Goal: Task Accomplishment & Management: Manage account settings

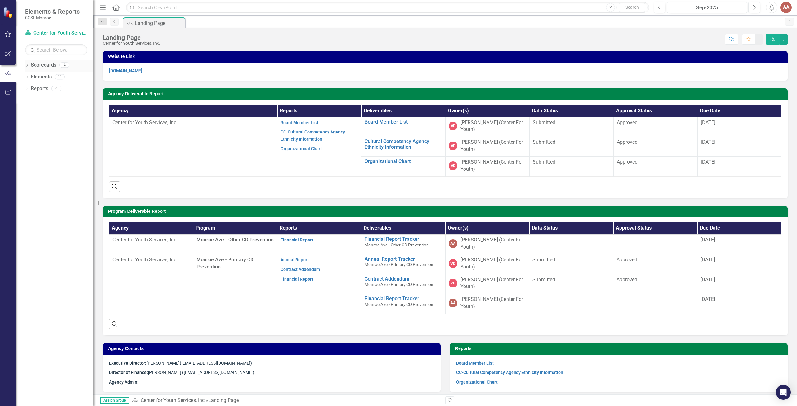
click at [28, 66] on icon "Dropdown" at bounding box center [27, 65] width 4 height 3
click at [30, 76] on icon "Dropdown" at bounding box center [30, 77] width 5 height 4
click at [45, 87] on link "Monroe Ave - Other CD Prevention" at bounding box center [66, 88] width 53 height 7
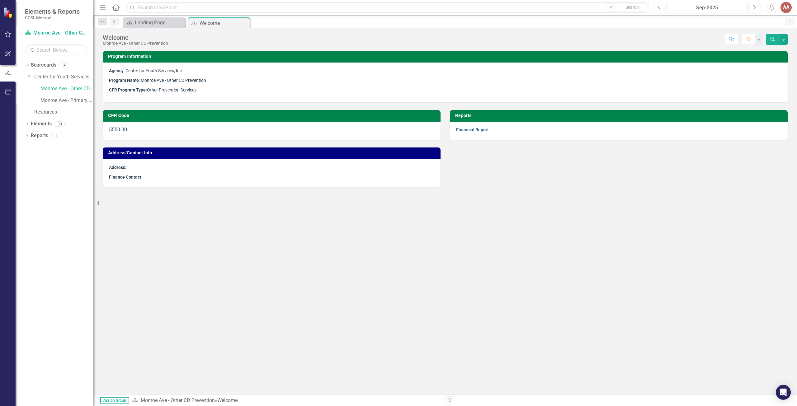
click at [460, 130] on link "Financial Report" at bounding box center [472, 129] width 33 height 5
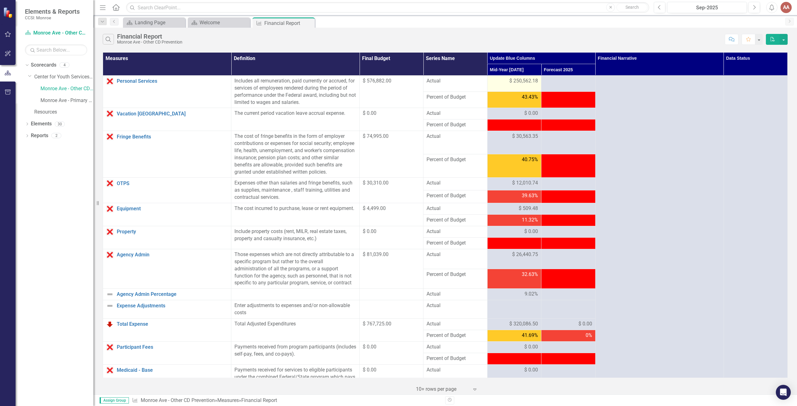
click at [497, 84] on div "$ 250,562.18" at bounding box center [514, 81] width 47 height 7
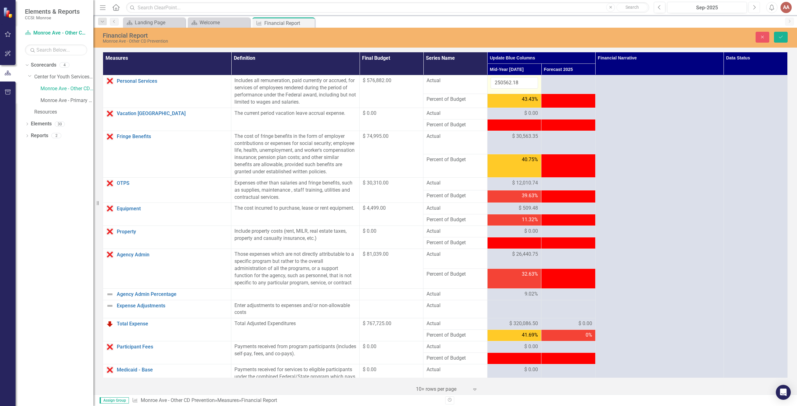
click at [753, 6] on icon "Next" at bounding box center [754, 8] width 3 height 6
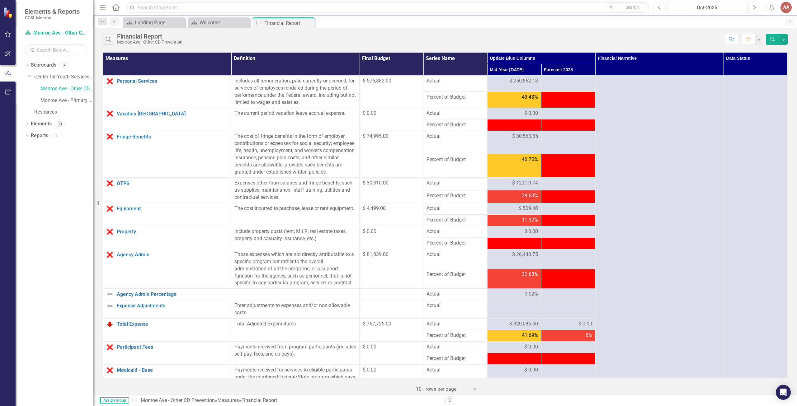
click at [753, 6] on icon "Next" at bounding box center [754, 8] width 3 height 6
click at [659, 9] on icon "Previous" at bounding box center [659, 8] width 3 height 6
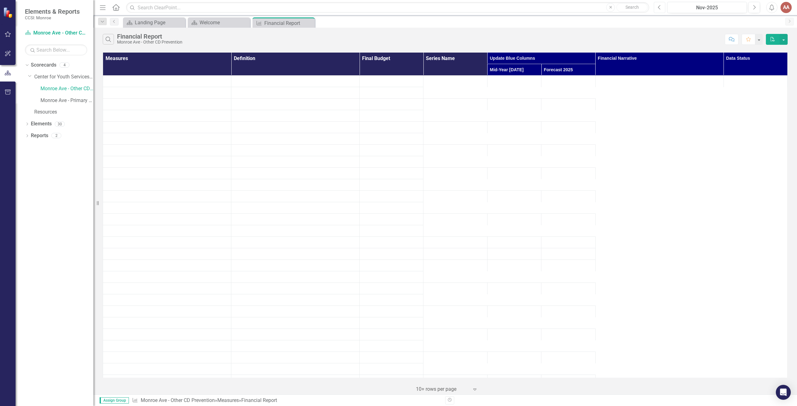
click at [659, 9] on icon "Previous" at bounding box center [659, 8] width 3 height 6
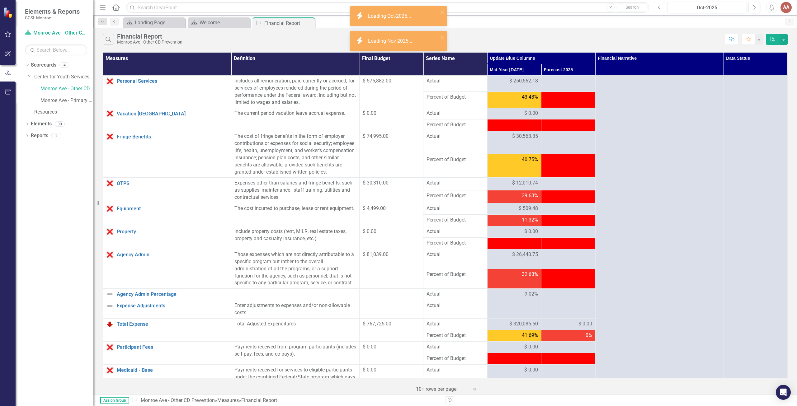
click at [659, 9] on icon "Previous" at bounding box center [659, 8] width 3 height 6
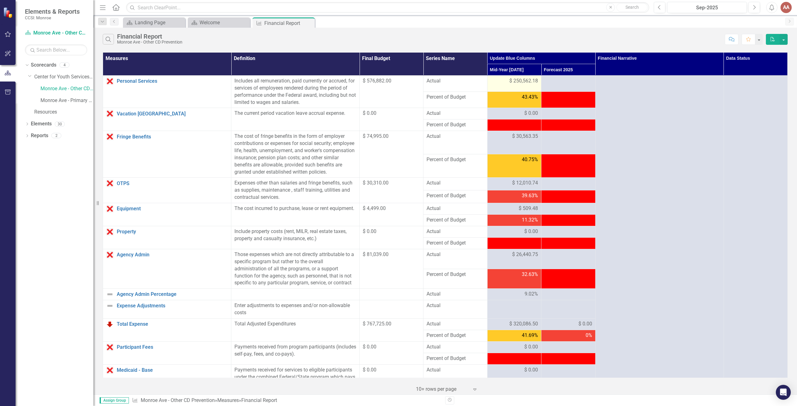
click at [510, 80] on span "$ 250,562.18" at bounding box center [524, 81] width 29 height 7
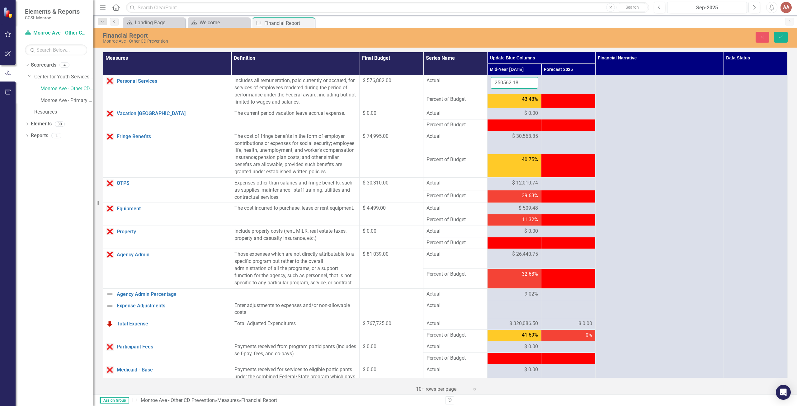
drag, startPoint x: 517, startPoint y: 83, endPoint x: 472, endPoint y: 82, distance: 44.5
click at [472, 82] on tr "Personal Services Link Open Element Includes all remuneration, paid currently o…" at bounding box center [445, 84] width 685 height 19
click at [518, 82] on input "250562.18" at bounding box center [514, 83] width 47 height 12
drag, startPoint x: 518, startPoint y: 82, endPoint x: 475, endPoint y: 82, distance: 43.3
click at [475, 82] on tr "Personal Services Link Open Element Includes all remuneration, paid currently o…" at bounding box center [445, 84] width 685 height 19
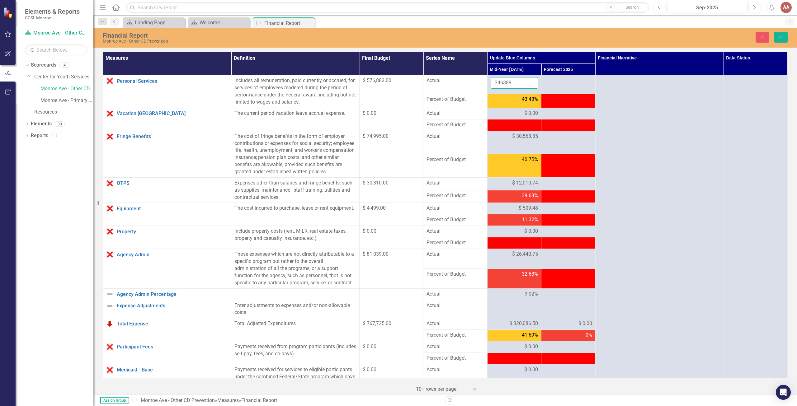
type input "346389"
click at [516, 84] on input "346389" at bounding box center [514, 83] width 47 height 12
click at [511, 143] on td "$ 30,563.35" at bounding box center [514, 142] width 54 height 23
drag, startPoint x: 517, startPoint y: 136, endPoint x: 467, endPoint y: 136, distance: 50.8
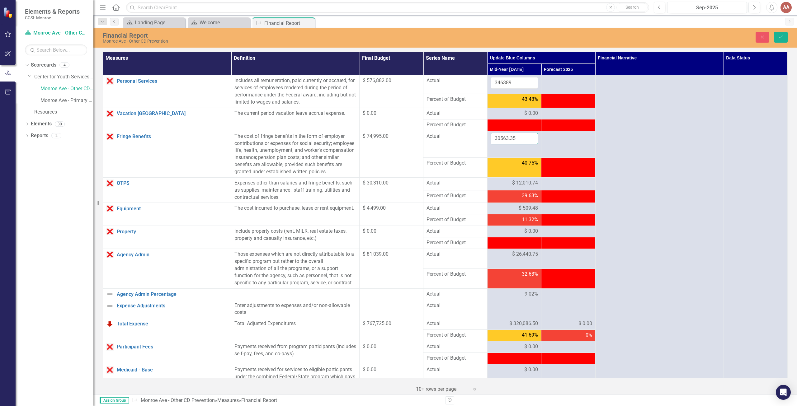
click at [467, 136] on tr "Fringe Benefits Link Open Element The cost of fringe benefits in the form of em…" at bounding box center [445, 144] width 685 height 27
type input "43720"
click at [508, 187] on div "$ 12,010.74" at bounding box center [514, 183] width 47 height 7
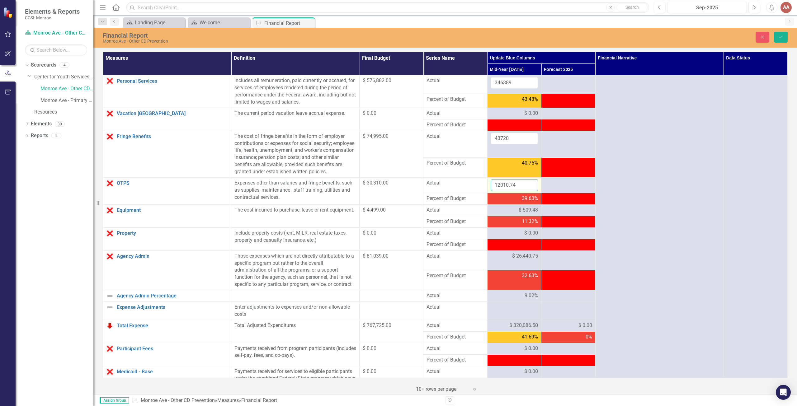
click at [515, 191] on input "12010.74" at bounding box center [514, 186] width 47 height 12
drag, startPoint x: 530, startPoint y: 211, endPoint x: 530, endPoint y: 214, distance: 3.4
click at [530, 214] on span "$ 509.48" at bounding box center [528, 210] width 19 height 7
click at [533, 214] on span "$ 509.48" at bounding box center [528, 210] width 19 height 7
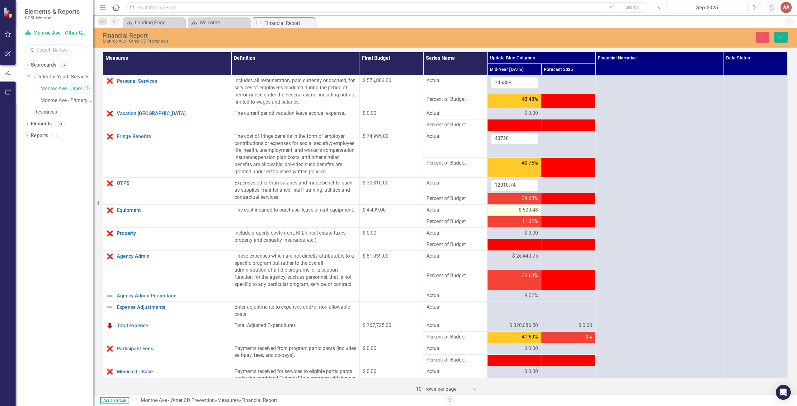
click at [526, 214] on span "$ 509.48" at bounding box center [528, 210] width 19 height 7
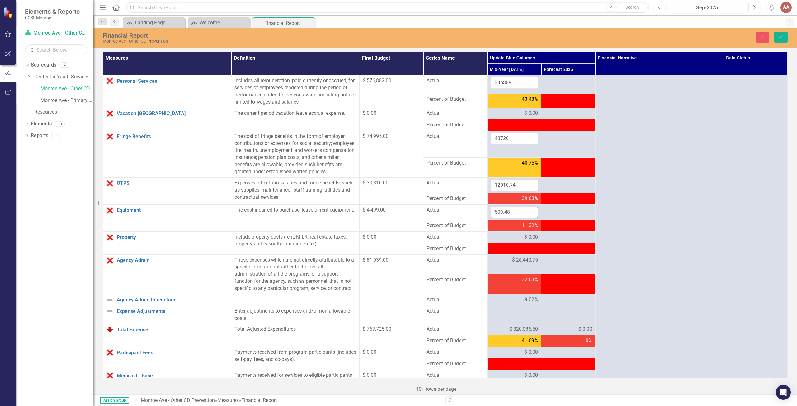
drag, startPoint x: 519, startPoint y: 218, endPoint x: 461, endPoint y: 214, distance: 57.8
click at [472, 216] on tr "Equipment Link Open Element The cost incurred to purchase, lease or rent equipm…" at bounding box center [445, 213] width 685 height 16
type input "781.00"
click at [515, 264] on span "$ 26,440.75" at bounding box center [525, 260] width 26 height 7
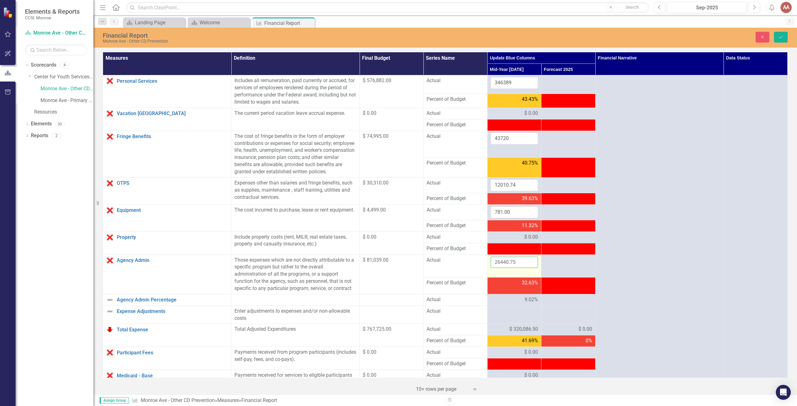
click at [515, 269] on input "26440.75" at bounding box center [514, 263] width 47 height 12
type input "39073"
click at [517, 191] on input "12010.74" at bounding box center [514, 186] width 47 height 12
click at [511, 269] on input "39073" at bounding box center [514, 263] width 47 height 12
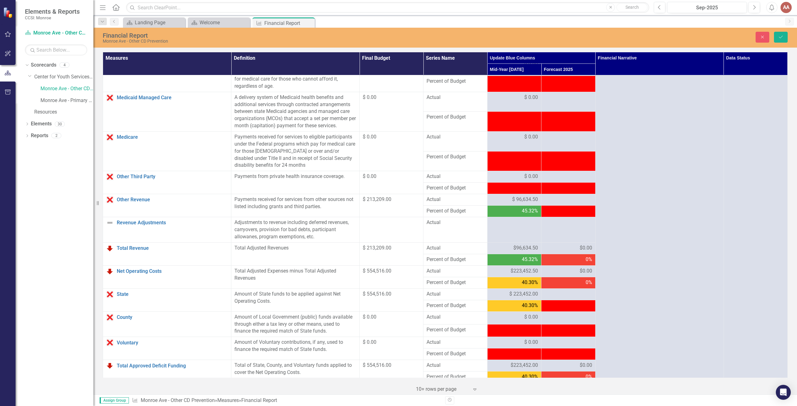
scroll to position [311, 0]
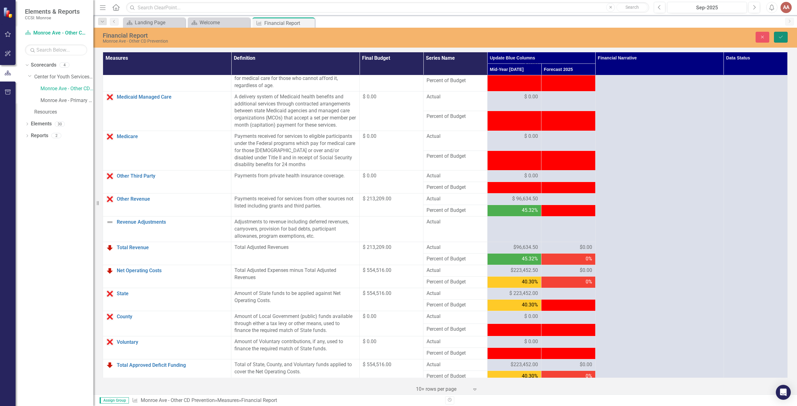
click at [780, 36] on icon "Save" at bounding box center [781, 37] width 6 height 4
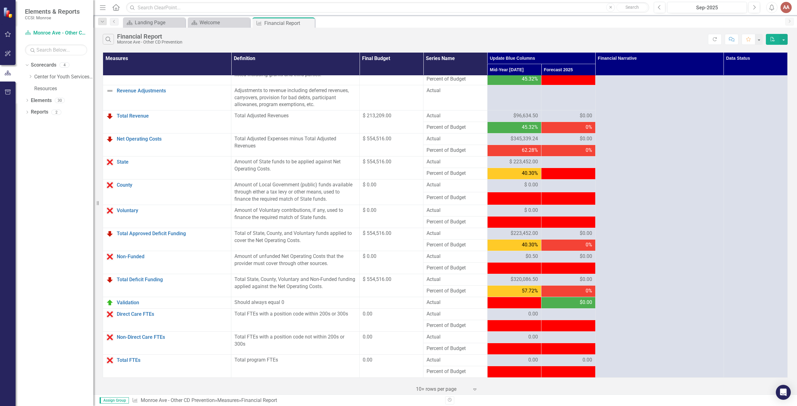
scroll to position [445, 0]
click at [717, 37] on icon "Refresh" at bounding box center [715, 39] width 6 height 4
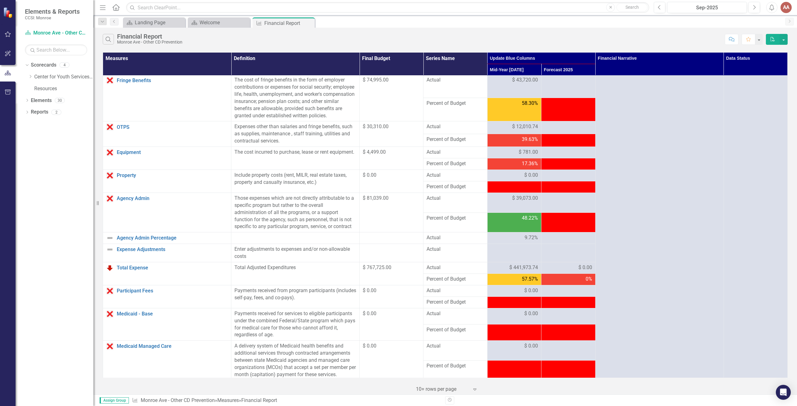
scroll to position [0, 0]
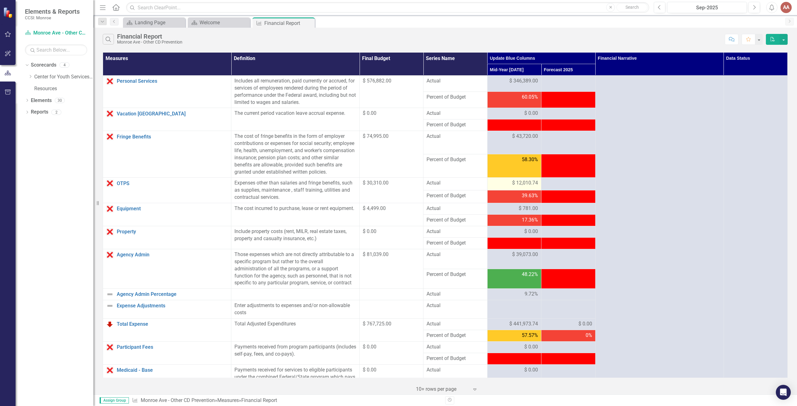
click at [517, 187] on span "$ 12,010.74" at bounding box center [525, 183] width 26 height 7
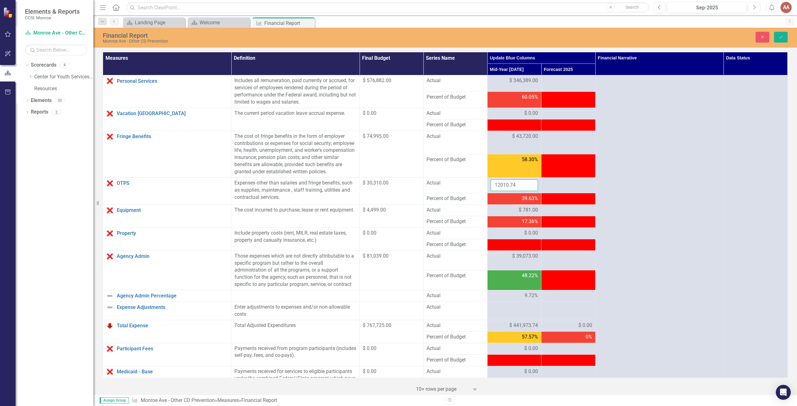
drag, startPoint x: 514, startPoint y: 190, endPoint x: 480, endPoint y: 190, distance: 33.3
click at [481, 190] on tr "OTPS Link Open Element Expenses other than salaries and fringe benefits, such a…" at bounding box center [445, 186] width 685 height 16
type input "15645.00"
click at [780, 36] on icon "Save" at bounding box center [781, 37] width 6 height 4
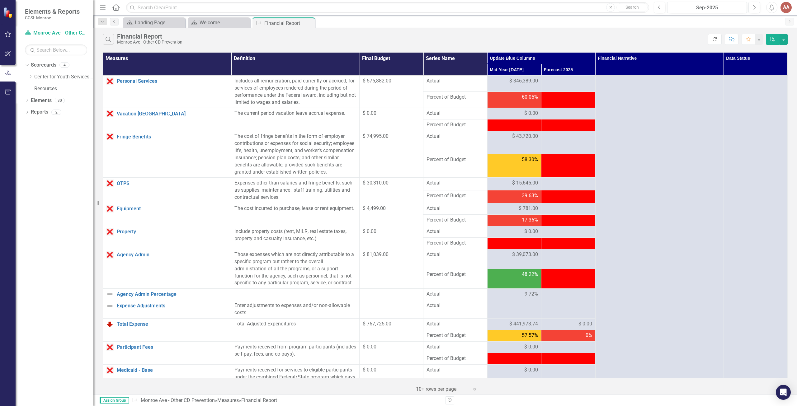
click at [719, 38] on button "Refresh" at bounding box center [715, 39] width 14 height 11
click at [714, 38] on icon "Refresh" at bounding box center [715, 39] width 6 height 4
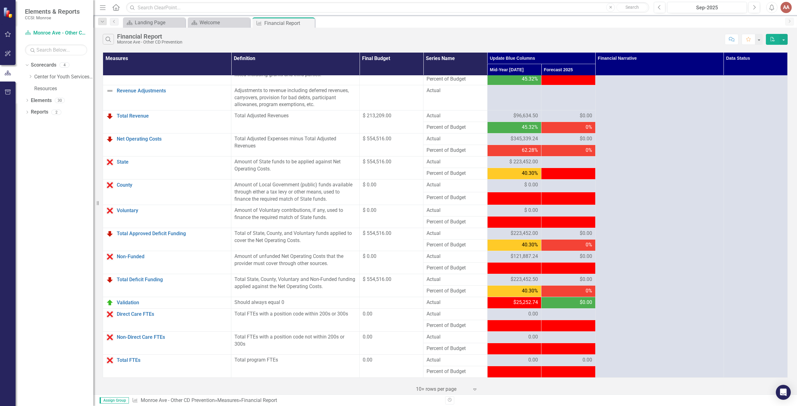
scroll to position [445, 0]
click at [506, 160] on div "$ 223,452.00" at bounding box center [514, 162] width 47 height 7
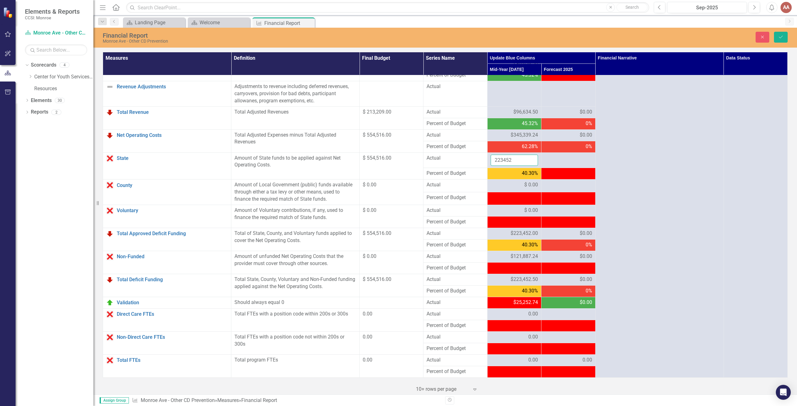
drag, startPoint x: 512, startPoint y: 164, endPoint x: 461, endPoint y: 162, distance: 51.7
click at [461, 162] on tr "State Link Open Element Amount of State funds to be applied against Net Operati…" at bounding box center [445, 161] width 685 height 16
click at [514, 166] on input "223452" at bounding box center [514, 161] width 47 height 12
drag, startPoint x: 514, startPoint y: 166, endPoint x: 453, endPoint y: 162, distance: 61.5
click at [455, 163] on tr "State Link Open Element Amount of State funds to be applied against Net Operati…" at bounding box center [445, 161] width 685 height 16
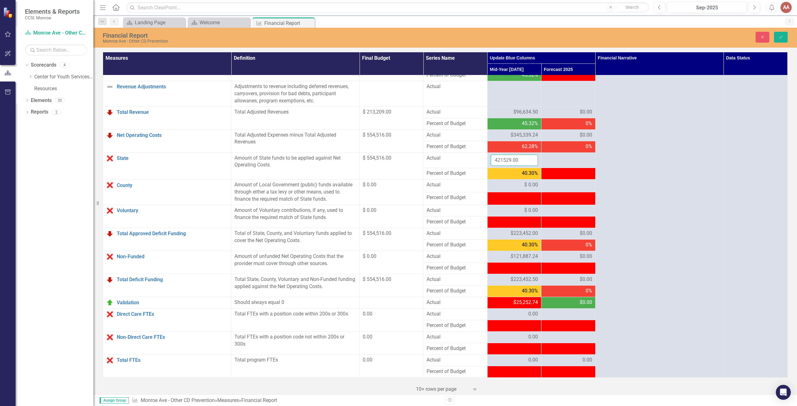
type input "421529.00"
click at [784, 37] on button "Save" at bounding box center [781, 37] width 14 height 11
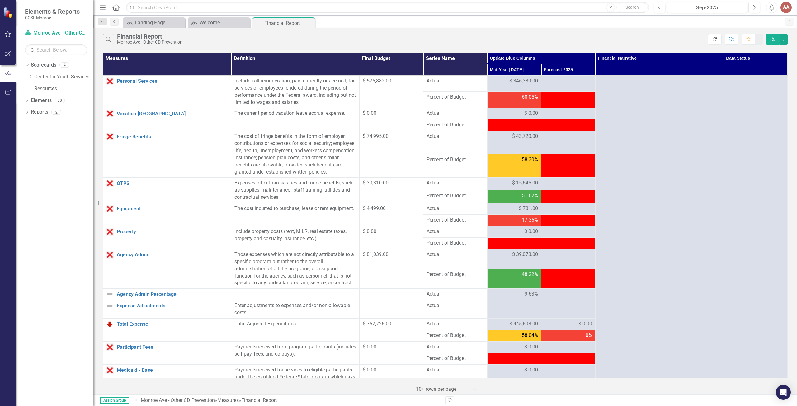
click at [718, 37] on button "Refresh" at bounding box center [715, 39] width 14 height 11
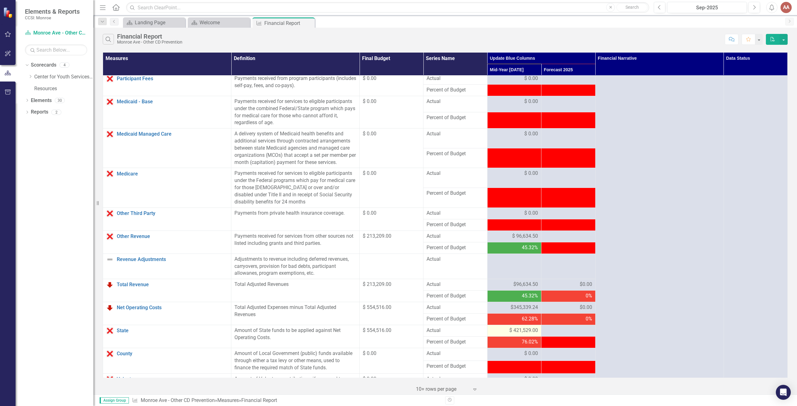
scroll to position [258, 0]
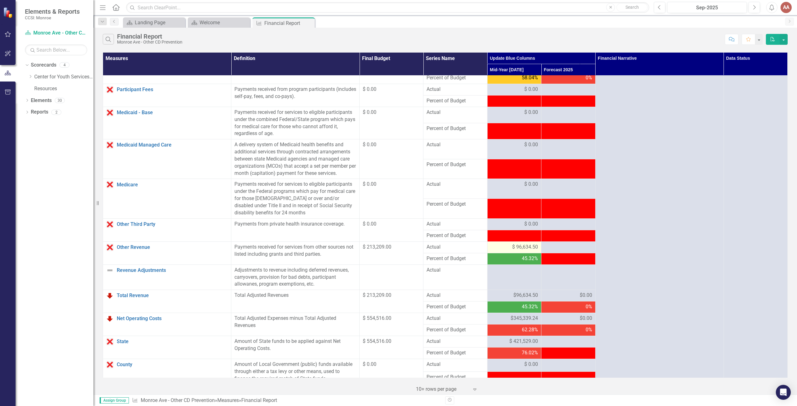
click at [520, 251] on span "$ 96,634.50" at bounding box center [525, 247] width 26 height 7
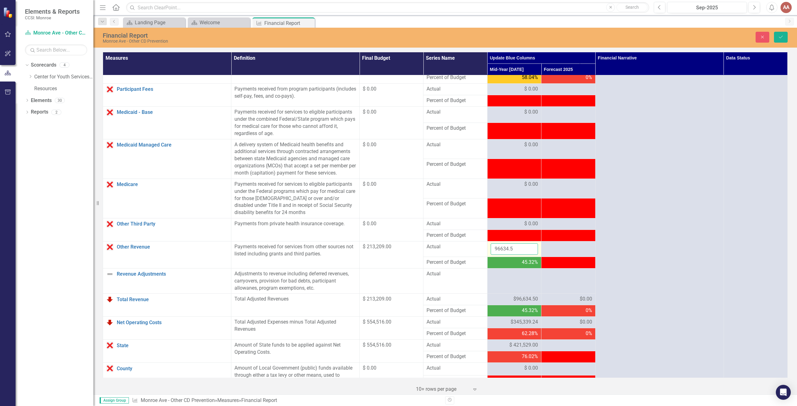
drag, startPoint x: 520, startPoint y: 254, endPoint x: 458, endPoint y: 247, distance: 62.3
click at [460, 249] on tr "Other Revenue Link Open Element Payments received for services from other sourc…" at bounding box center [445, 250] width 685 height 16
type input "112738.00"
click at [781, 34] on button "Save" at bounding box center [781, 37] width 14 height 11
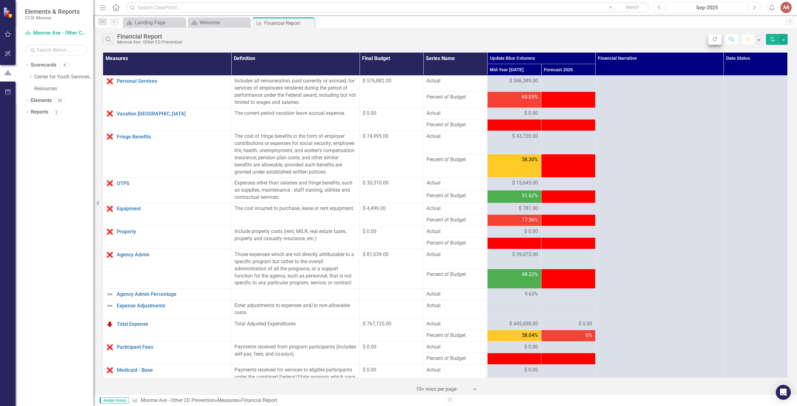
click at [712, 39] on icon "Refresh" at bounding box center [715, 39] width 6 height 4
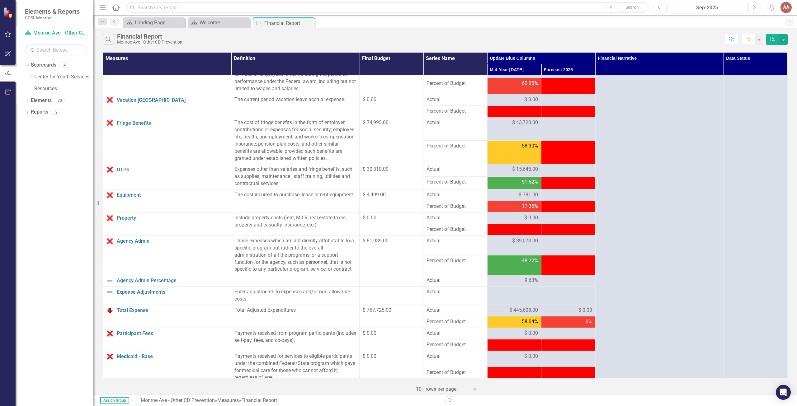
scroll to position [0, 0]
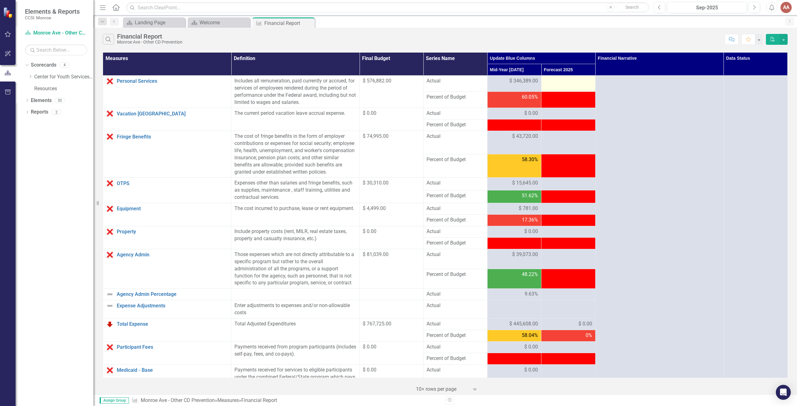
click at [568, 84] on div at bounding box center [568, 81] width 47 height 7
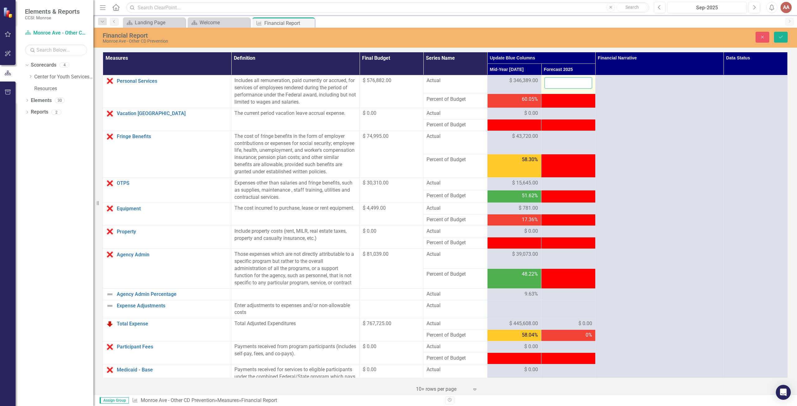
click at [565, 82] on input "number" at bounding box center [568, 83] width 47 height 12
click at [549, 82] on input "number" at bounding box center [568, 83] width 47 height 12
type input "144221.00"
click at [546, 136] on div at bounding box center [568, 136] width 47 height 7
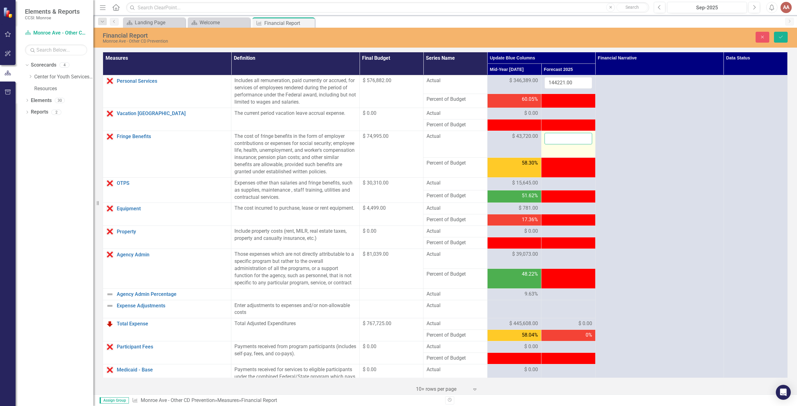
click at [546, 138] on input "number" at bounding box center [568, 139] width 47 height 12
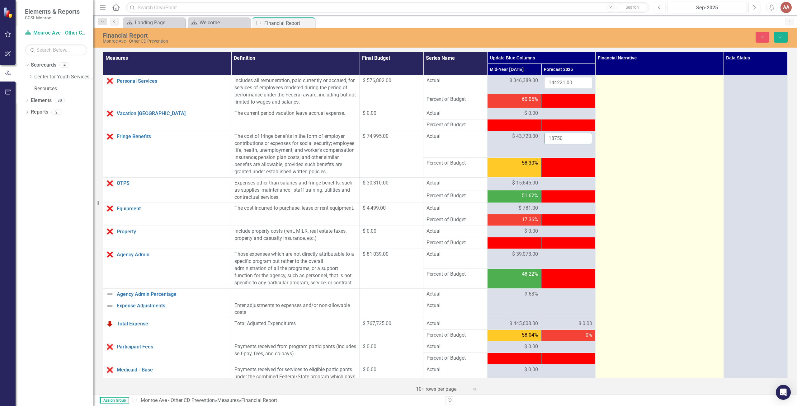
type input "18750"
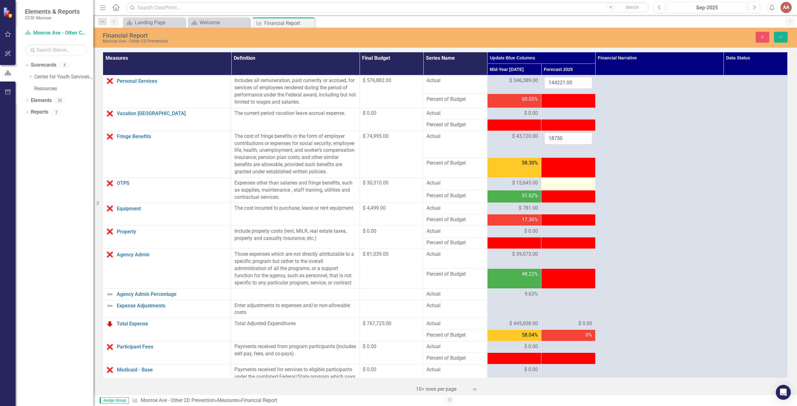
click at [555, 187] on div at bounding box center [568, 183] width 47 height 7
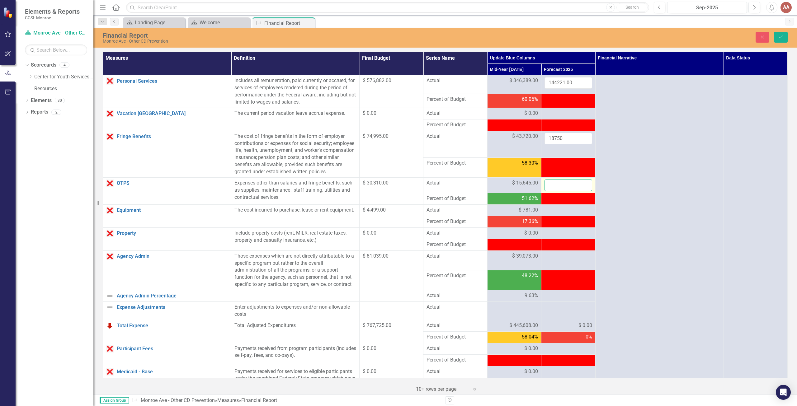
click at [555, 190] on input "number" at bounding box center [568, 186] width 47 height 12
type input "14665"
click at [556, 214] on div at bounding box center [568, 210] width 47 height 7
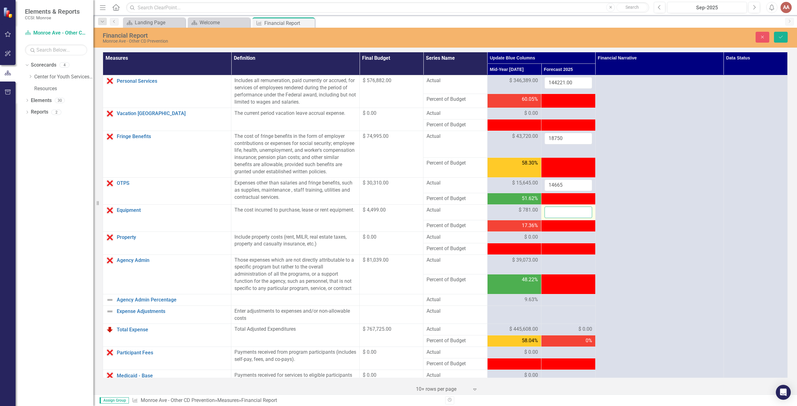
click at [556, 217] on input "number" at bounding box center [568, 213] width 47 height 12
type input "3718"
click at [568, 264] on div at bounding box center [568, 260] width 47 height 7
click at [563, 269] on input "number" at bounding box center [568, 263] width 47 height 12
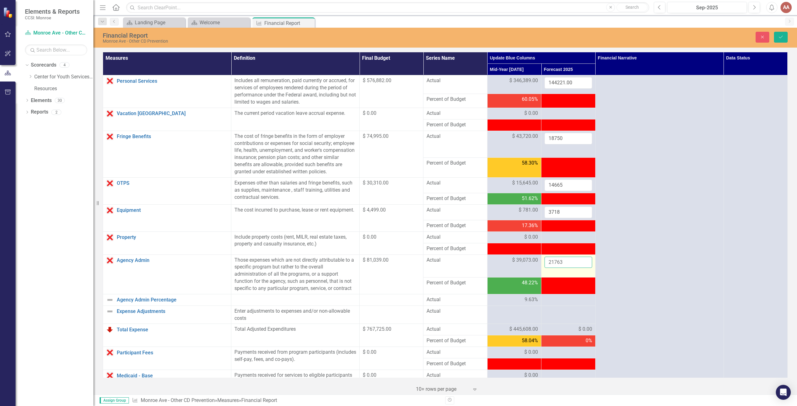
type input "21763"
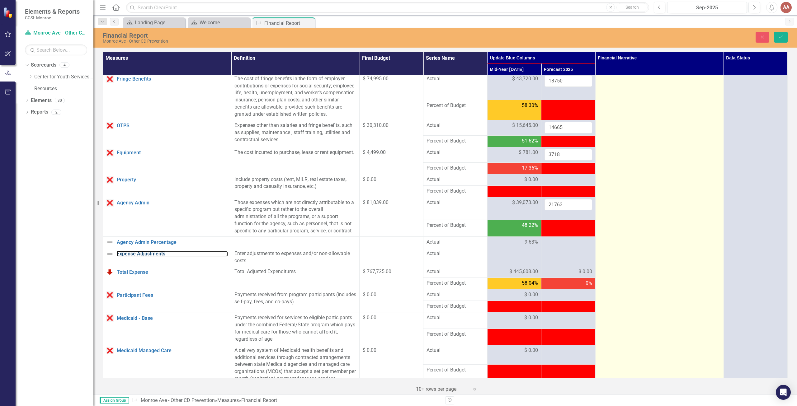
scroll to position [93, 0]
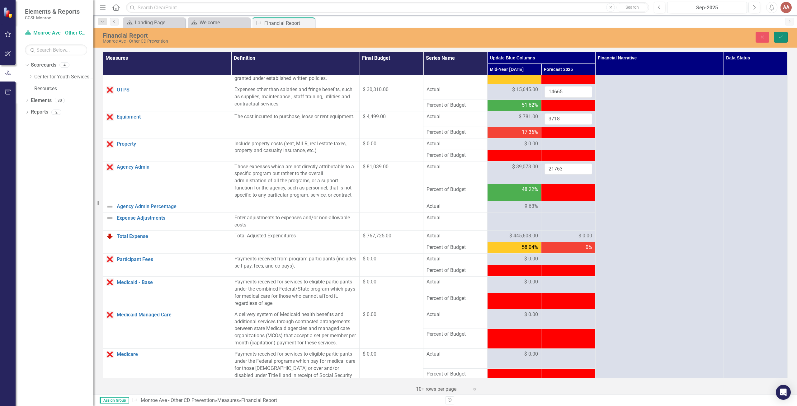
click at [778, 35] on icon "Save" at bounding box center [781, 37] width 6 height 4
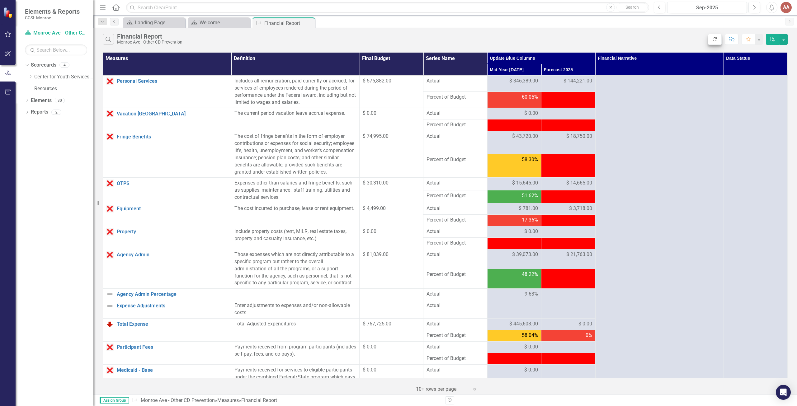
drag, startPoint x: 710, startPoint y: 39, endPoint x: 609, endPoint y: 223, distance: 210.2
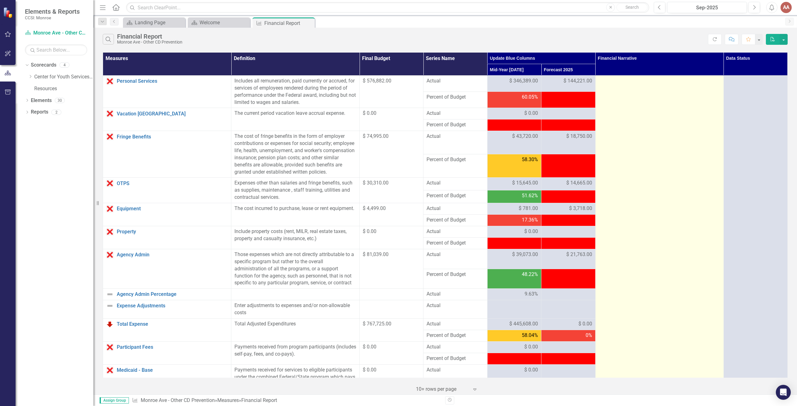
click at [710, 39] on button "Refresh" at bounding box center [715, 39] width 14 height 11
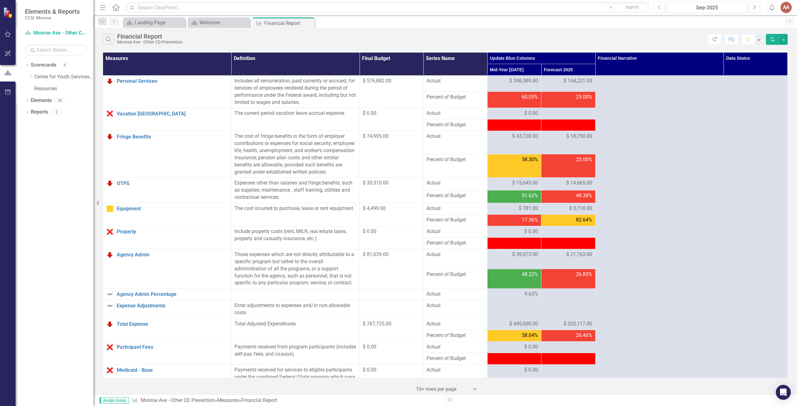
click at [711, 40] on button "Refresh" at bounding box center [715, 39] width 14 height 11
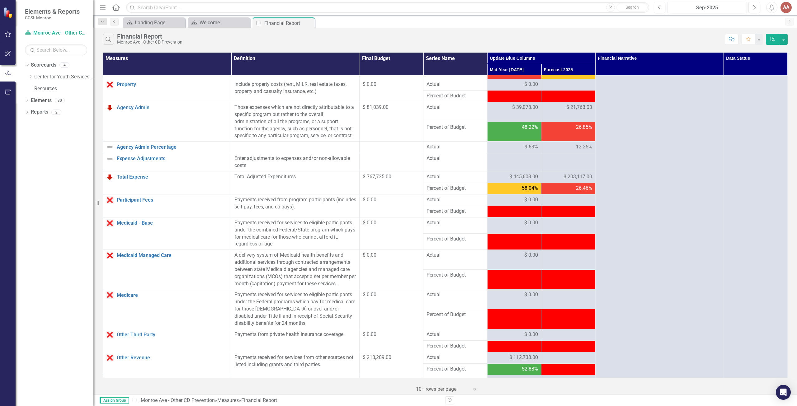
scroll to position [187, 0]
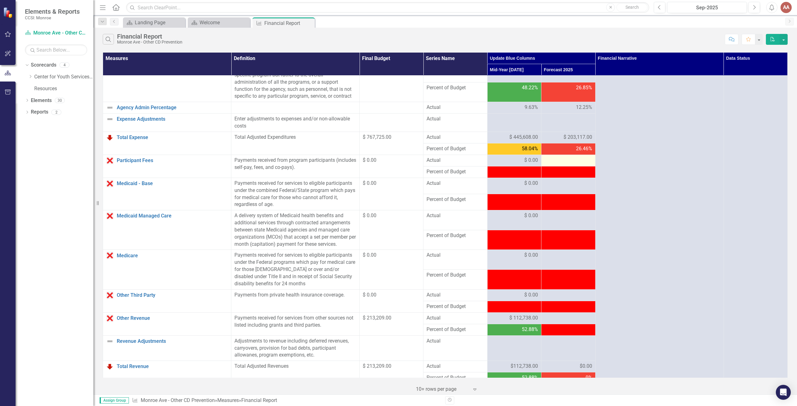
click at [567, 164] on div at bounding box center [568, 160] width 47 height 7
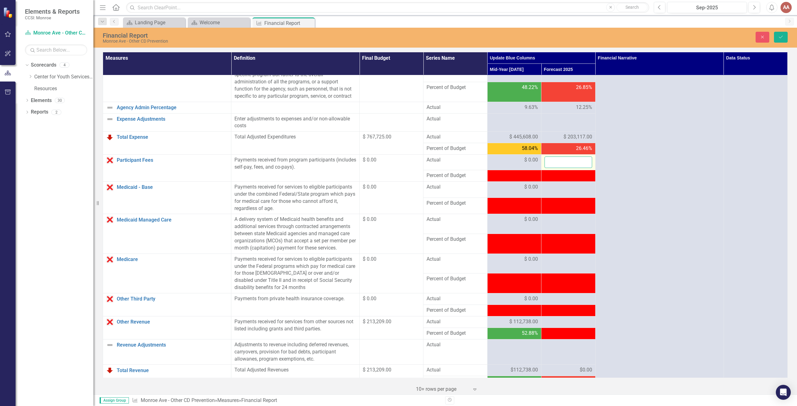
click at [567, 168] on input "number" at bounding box center [568, 163] width 47 height 12
type input "0.00"
click at [563, 191] on div at bounding box center [568, 187] width 47 height 7
click at [563, 194] on input "number" at bounding box center [568, 190] width 47 height 12
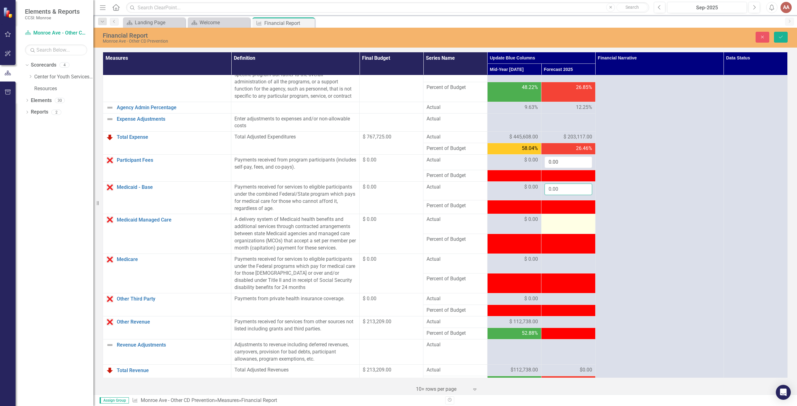
type input "0.00"
click at [560, 224] on div at bounding box center [568, 219] width 47 height 7
click at [560, 227] on input "number" at bounding box center [568, 222] width 47 height 12
type input "0.00"
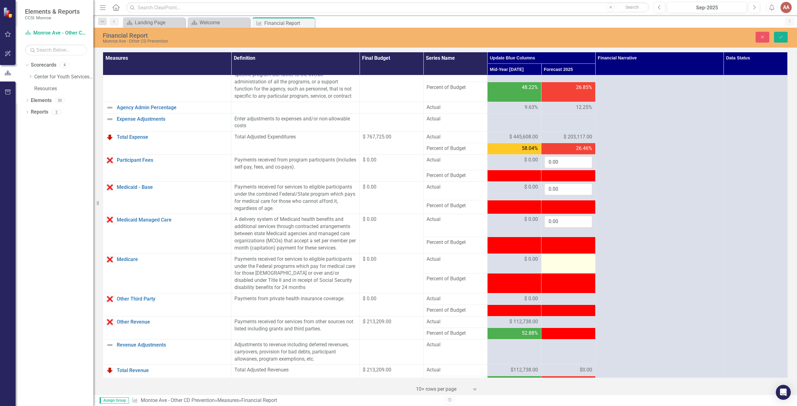
click at [558, 264] on div at bounding box center [568, 259] width 47 height 7
click at [557, 268] on input "number" at bounding box center [568, 262] width 47 height 12
type input "0.00"
click at [558, 303] on div at bounding box center [568, 299] width 47 height 7
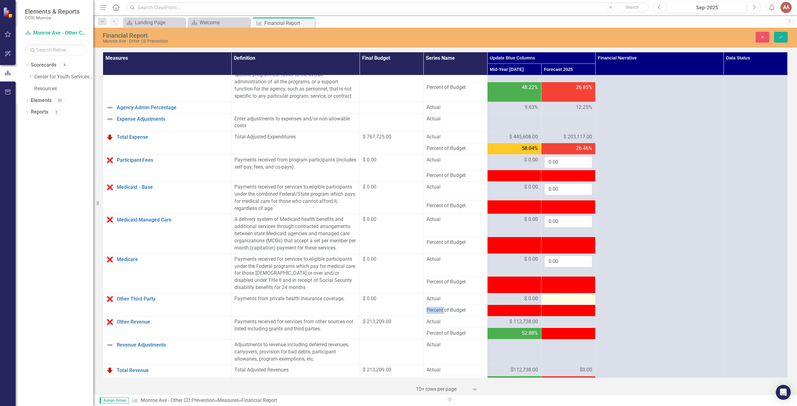
click at [558, 303] on div at bounding box center [568, 299] width 47 height 7
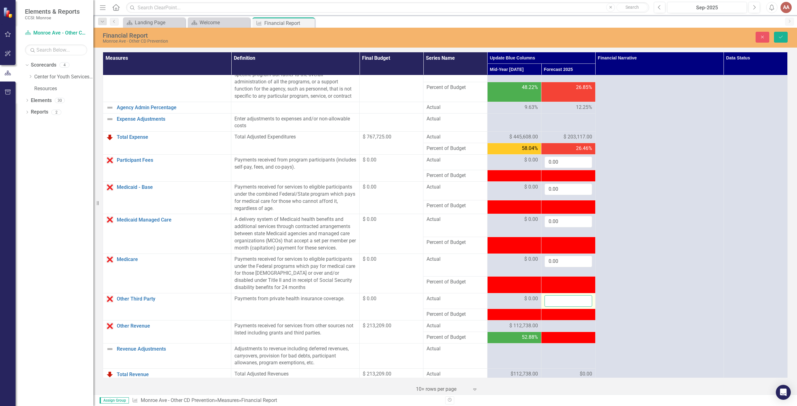
click at [558, 304] on input "number" at bounding box center [568, 302] width 47 height 12
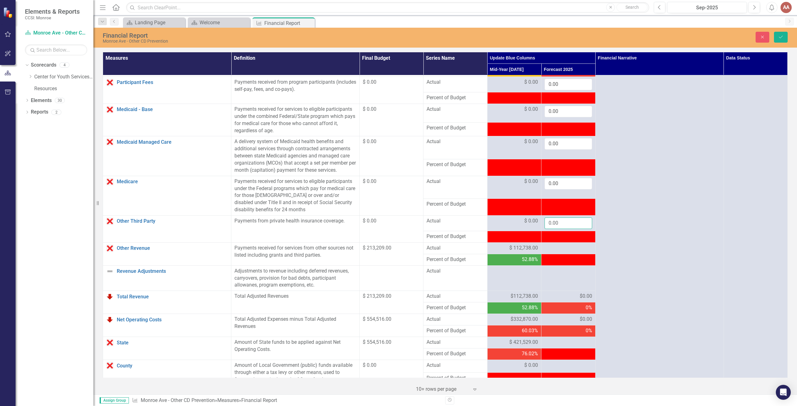
scroll to position [280, 0]
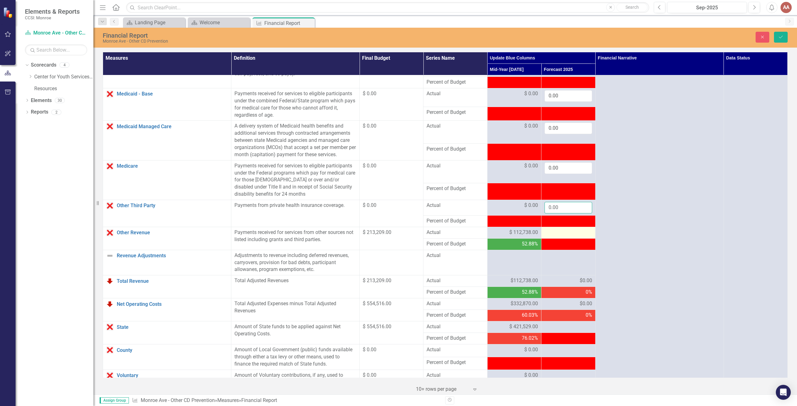
type input "0.00"
click at [563, 237] on div at bounding box center [568, 232] width 47 height 7
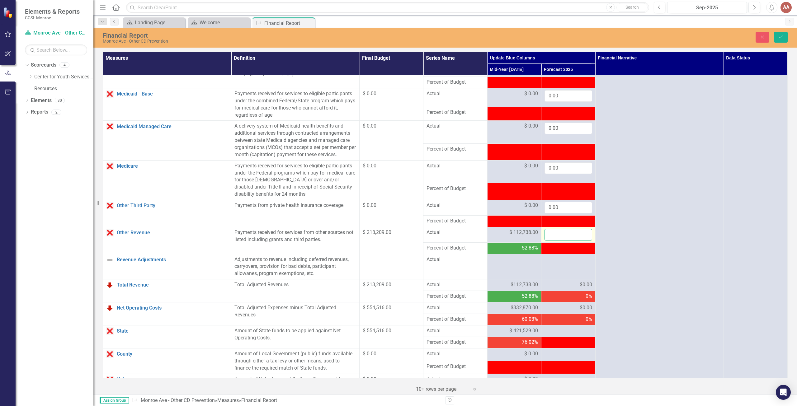
click at [563, 241] on input "number" at bounding box center [568, 235] width 47 height 12
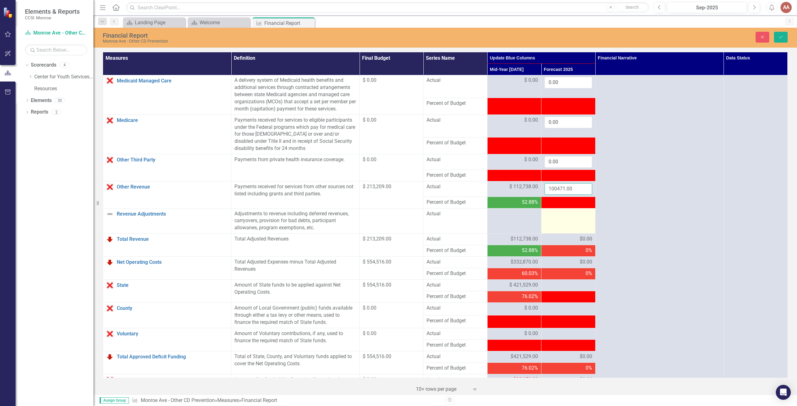
scroll to position [374, 0]
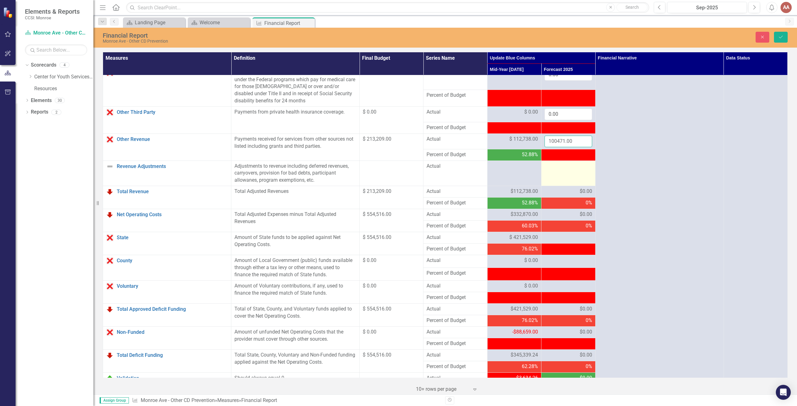
type input "100471.00"
click at [565, 242] on div at bounding box center [568, 237] width 47 height 7
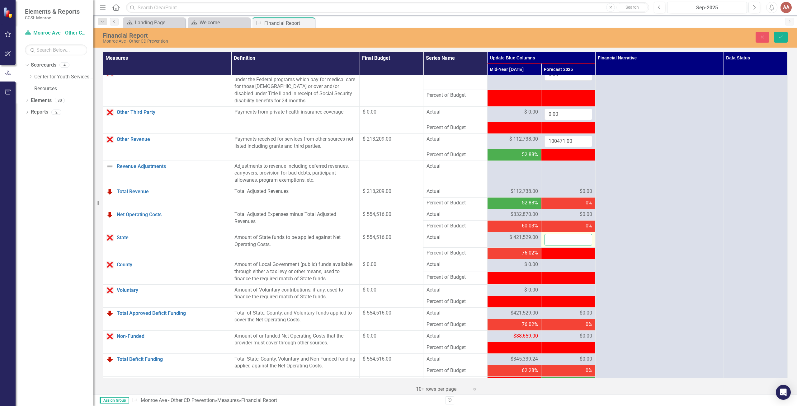
click at [565, 245] on input "number" at bounding box center [568, 240] width 47 height 12
type input "132987.00"
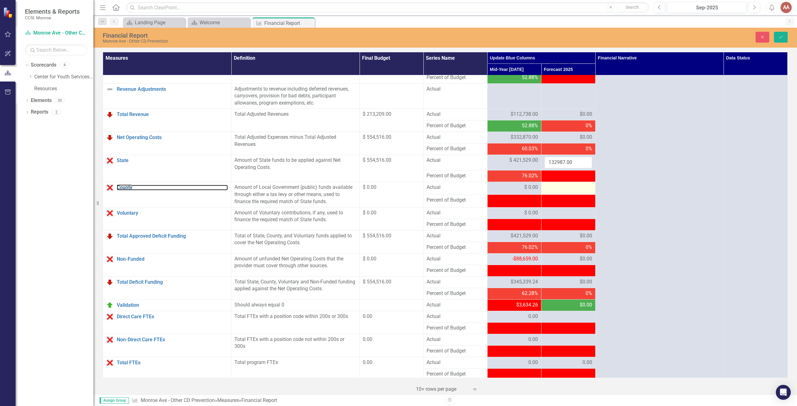
scroll to position [460, 0]
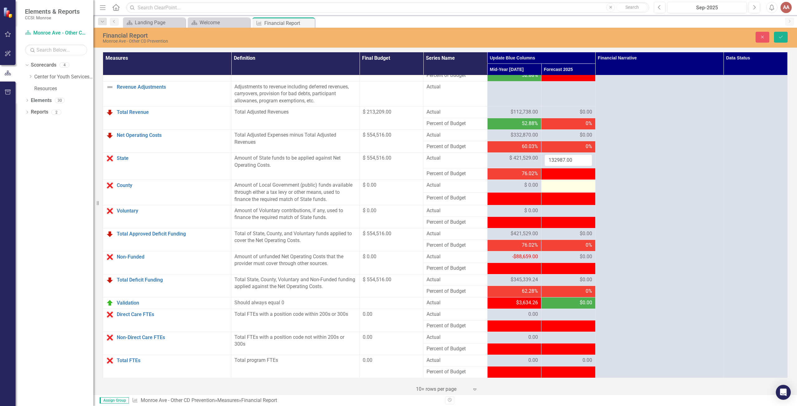
click at [561, 185] on div at bounding box center [568, 185] width 47 height 7
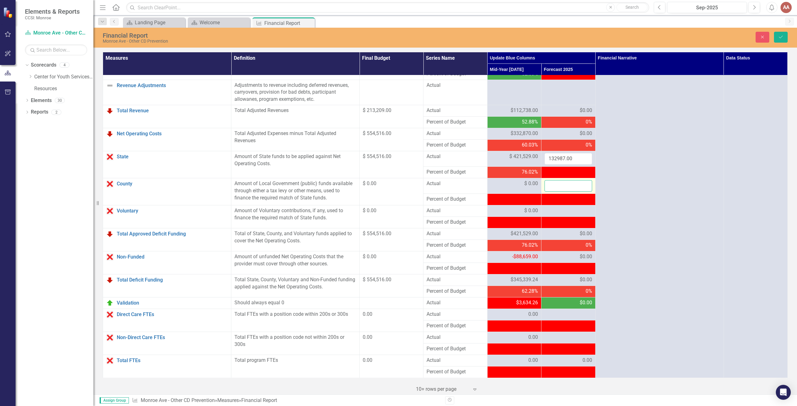
click at [561, 185] on input "number" at bounding box center [568, 186] width 47 height 12
type input "0.00"
click at [550, 212] on div at bounding box center [568, 210] width 47 height 7
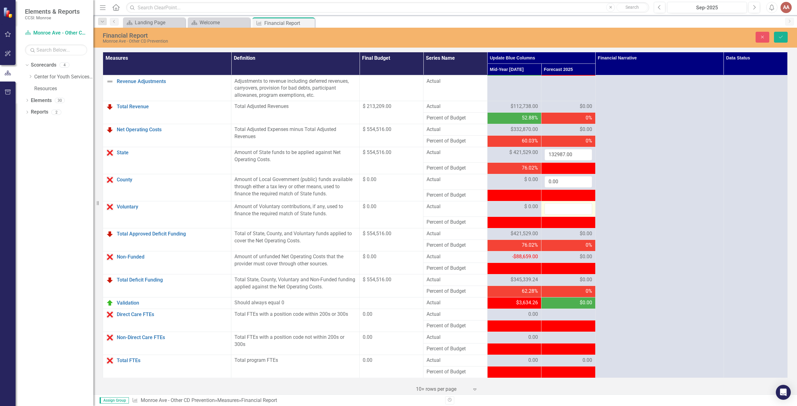
click at [550, 212] on input "number" at bounding box center [568, 209] width 47 height 12
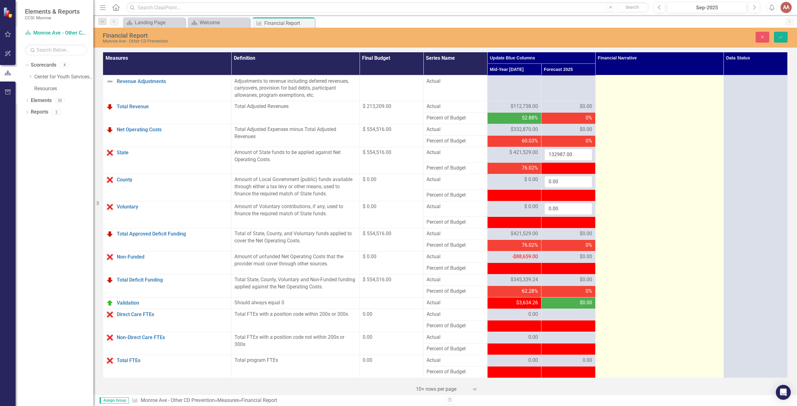
type input "0.00"
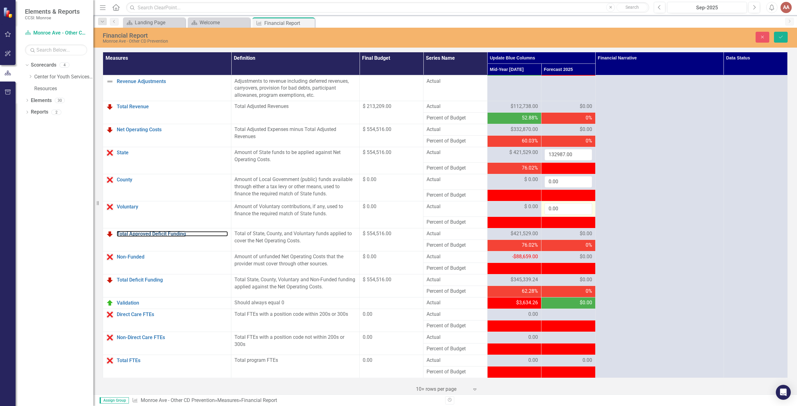
scroll to position [466, 0]
click at [785, 32] on button "Save" at bounding box center [781, 37] width 14 height 11
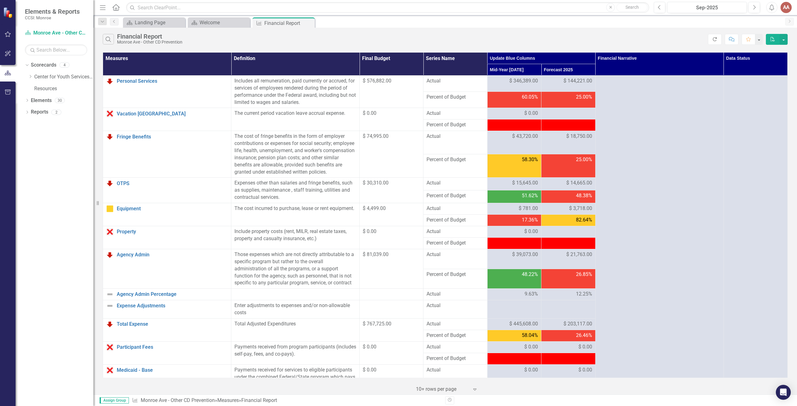
click at [715, 40] on icon "Refresh" at bounding box center [715, 39] width 6 height 4
click at [715, 39] on icon "Refresh" at bounding box center [715, 39] width 6 height 4
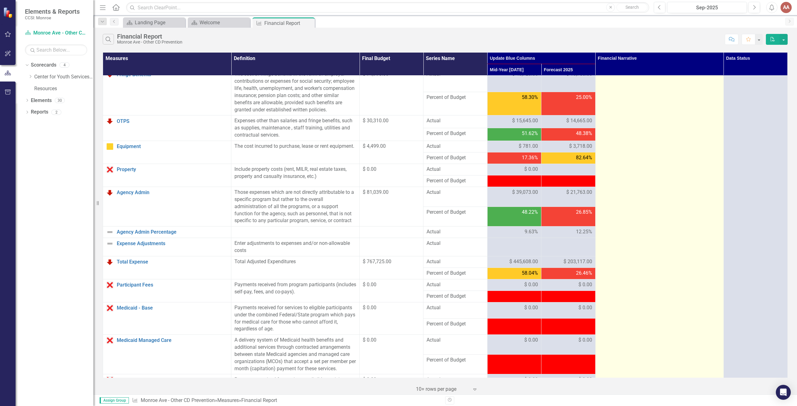
scroll to position [0, 0]
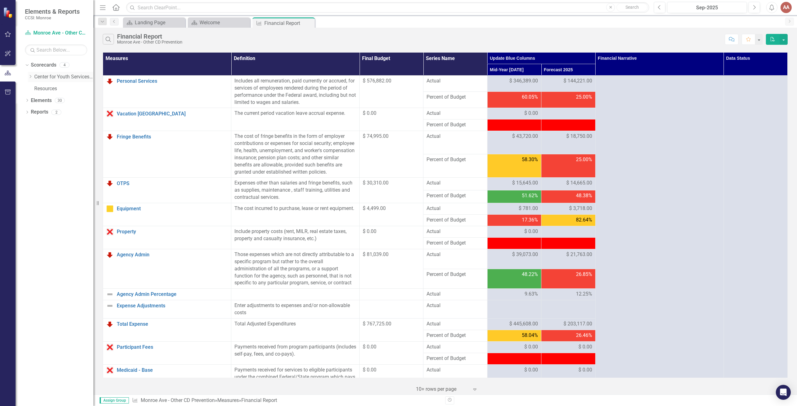
click at [30, 75] on icon at bounding box center [31, 76] width 2 height 3
click at [43, 88] on link "Monroe Ave - Other CD Prevention" at bounding box center [66, 88] width 53 height 7
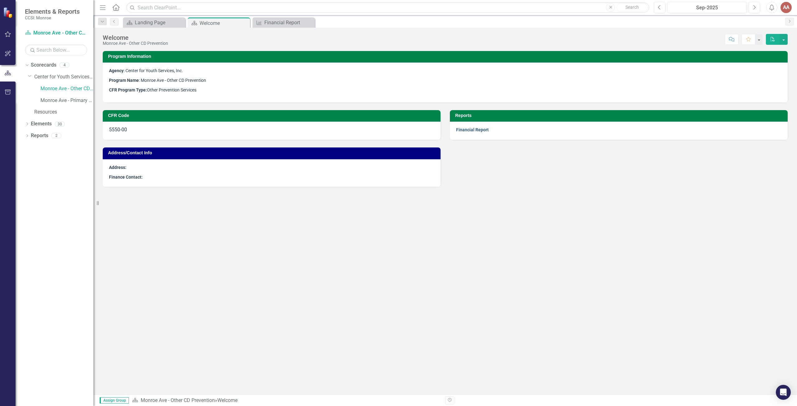
click at [463, 129] on link "Financial Report" at bounding box center [472, 129] width 33 height 5
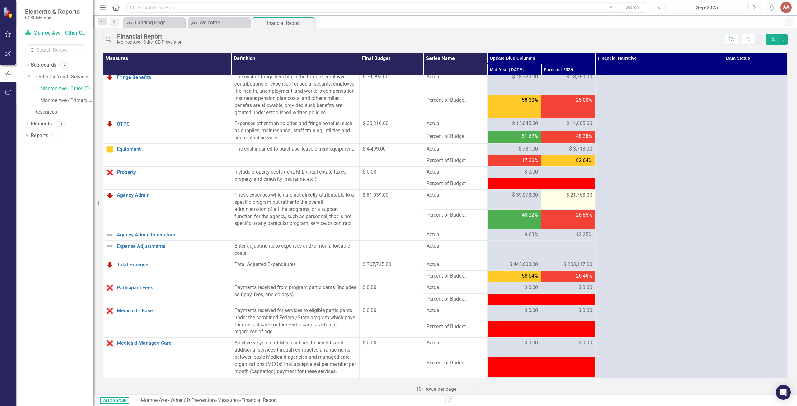
scroll to position [62, 0]
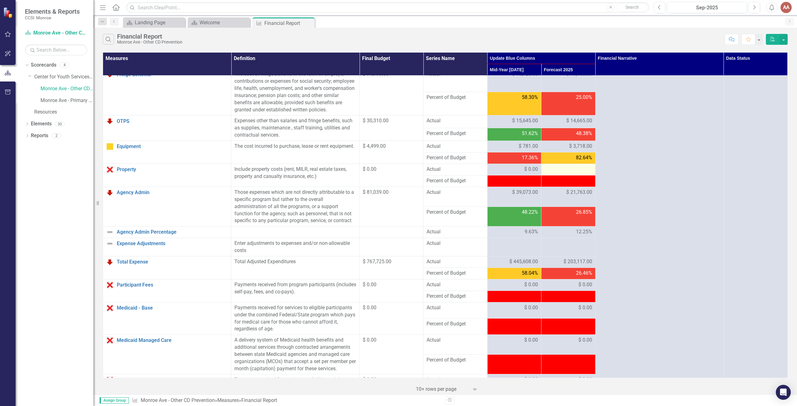
click at [584, 173] on div at bounding box center [568, 169] width 47 height 7
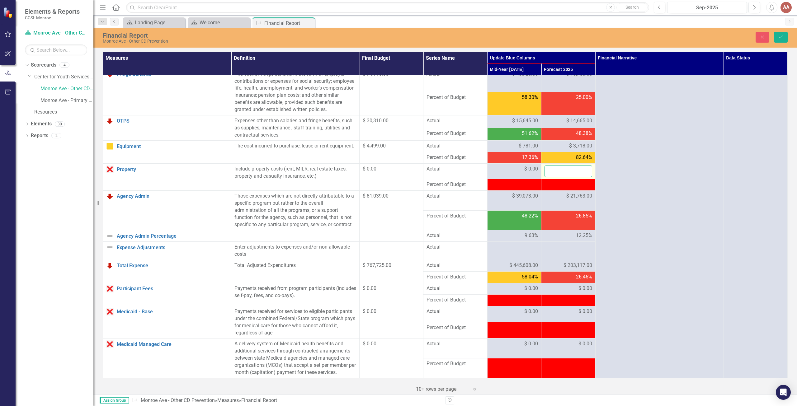
click at [566, 176] on input "number" at bounding box center [568, 172] width 47 height 12
type input "0.00"
click at [782, 35] on icon "Save" at bounding box center [781, 37] width 6 height 4
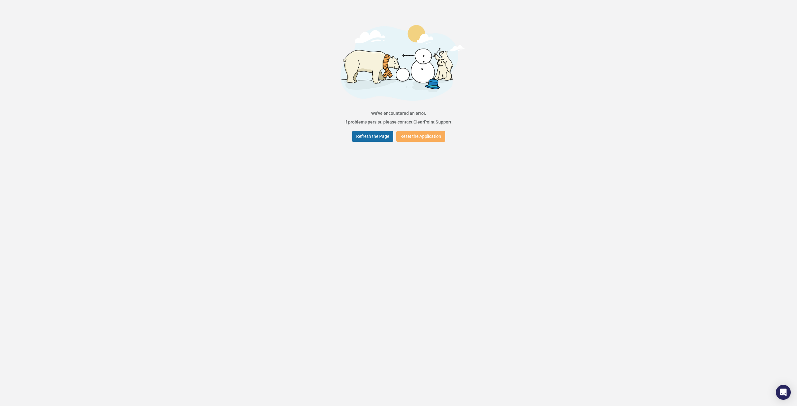
click at [378, 135] on button "Refresh the Page" at bounding box center [372, 136] width 41 height 11
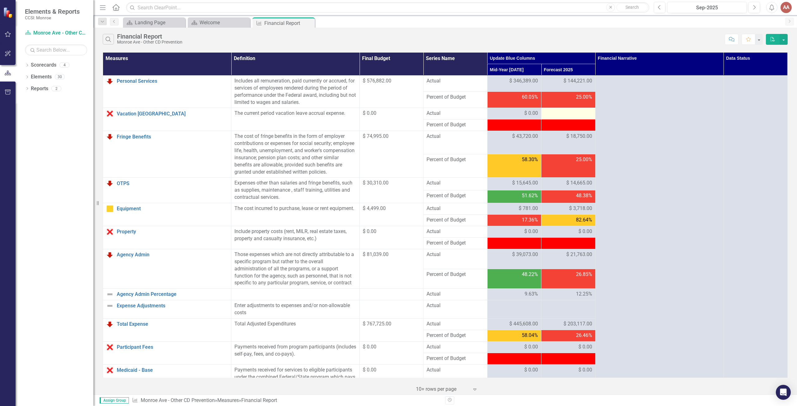
click at [575, 112] on div at bounding box center [568, 113] width 47 height 7
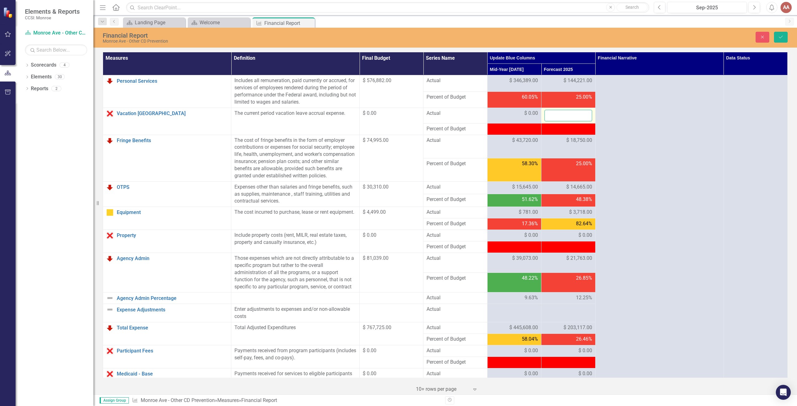
click at [568, 114] on input "number" at bounding box center [568, 116] width 47 height 12
type input "0.00"
click at [780, 37] on icon "Save" at bounding box center [781, 37] width 6 height 4
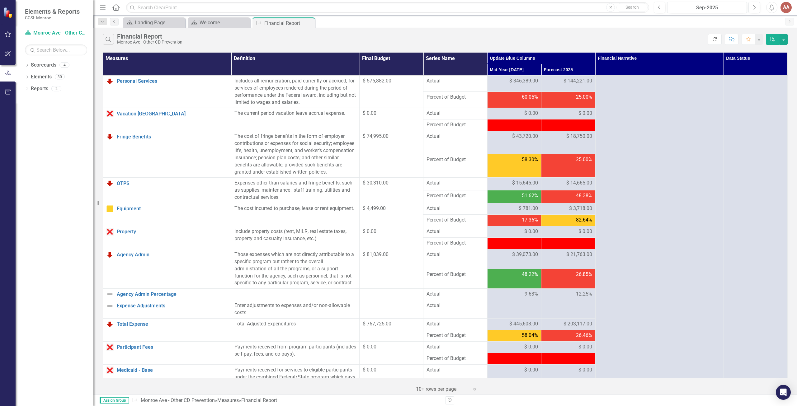
click at [718, 36] on button "Refresh" at bounding box center [715, 39] width 14 height 11
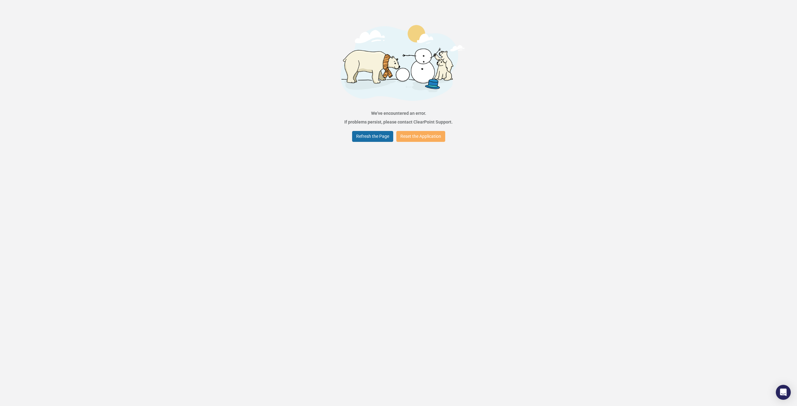
click at [387, 138] on button "Refresh the Page" at bounding box center [372, 136] width 41 height 11
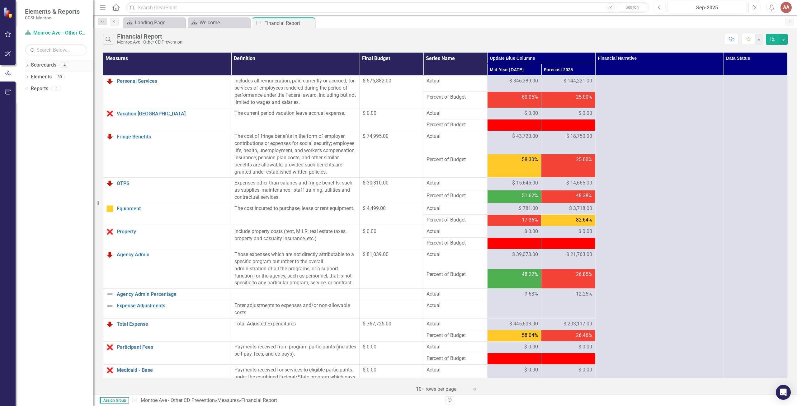
click at [27, 66] on icon "Dropdown" at bounding box center [27, 65] width 4 height 3
click at [30, 78] on icon at bounding box center [31, 76] width 2 height 3
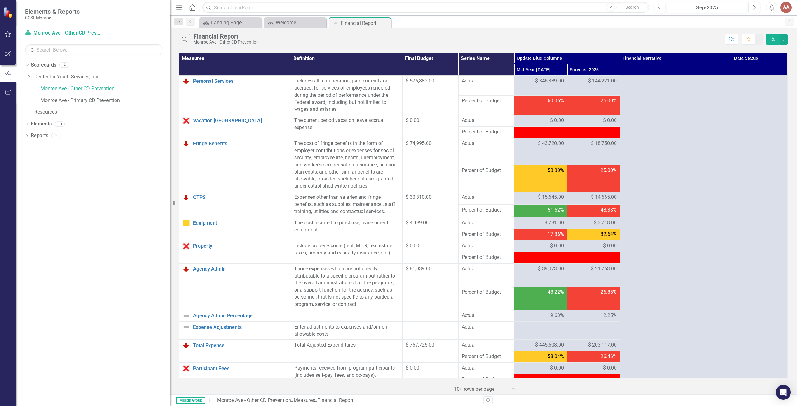
drag, startPoint x: 93, startPoint y: 59, endPoint x: 170, endPoint y: 59, distance: 76.3
click at [170, 59] on div "Resize" at bounding box center [172, 203] width 5 height 406
click at [28, 136] on icon at bounding box center [27, 136] width 2 height 3
click at [29, 148] on icon "Dropdown" at bounding box center [30, 147] width 4 height 3
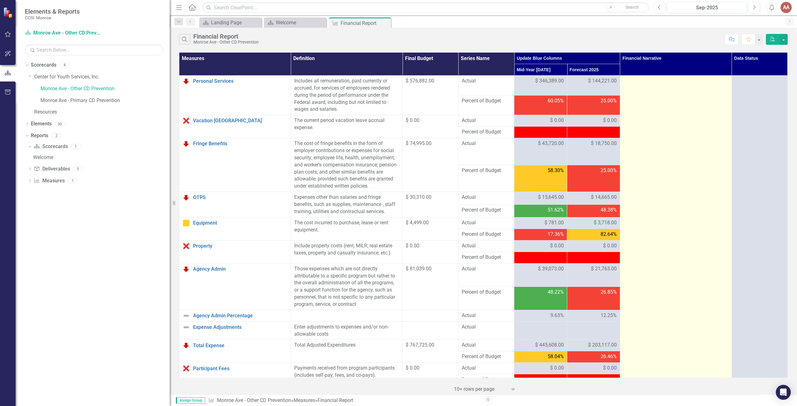
click at [632, 83] on div at bounding box center [676, 81] width 105 height 7
click at [630, 84] on div at bounding box center [676, 81] width 105 height 7
click at [630, 83] on div at bounding box center [676, 81] width 105 height 7
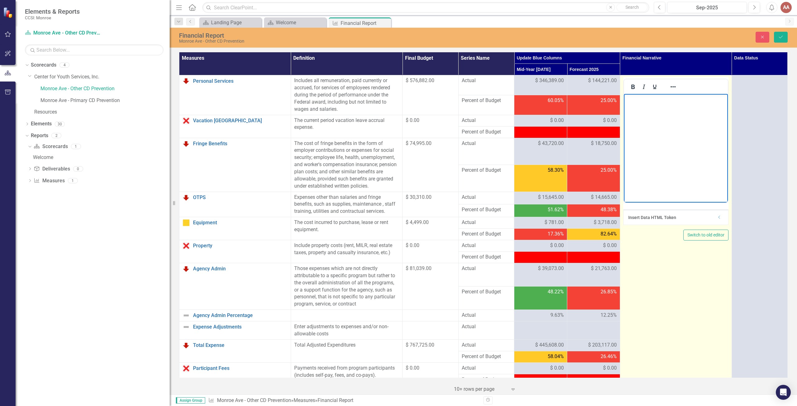
click at [632, 103] on body "Rich Text Area. Press ALT-0 for help." at bounding box center [676, 140] width 104 height 93
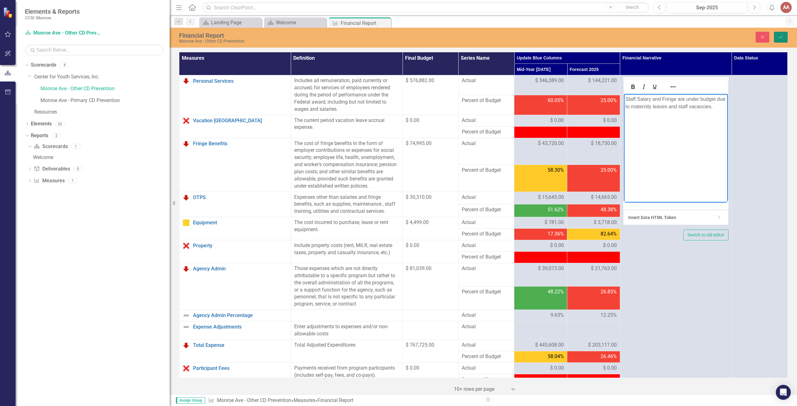
click at [783, 35] on icon "Save" at bounding box center [781, 37] width 6 height 4
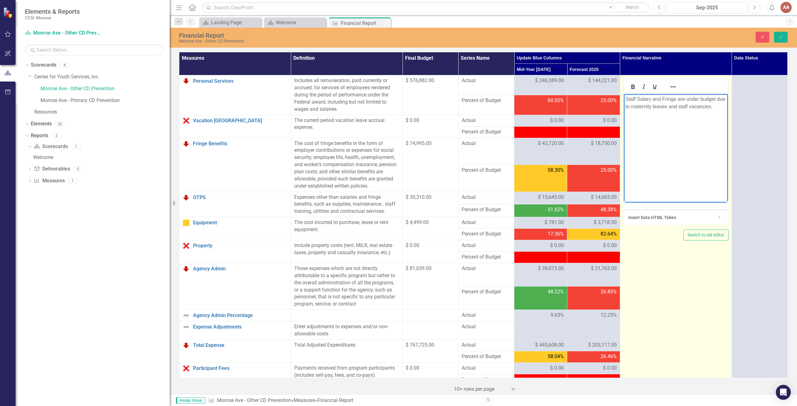
click at [632, 106] on p "Staff Salary and Fringe are under budget due to maternity leaves and staff vaca…" at bounding box center [675, 103] width 101 height 15
click at [629, 121] on body "Staff Salary and Fringe are under budget due to maternity leaves and staff vaca…" at bounding box center [676, 140] width 104 height 93
click at [714, 107] on p "Staff Salary and Fringe are under budget due to maternity leaves and staff vaca…" at bounding box center [675, 103] width 101 height 15
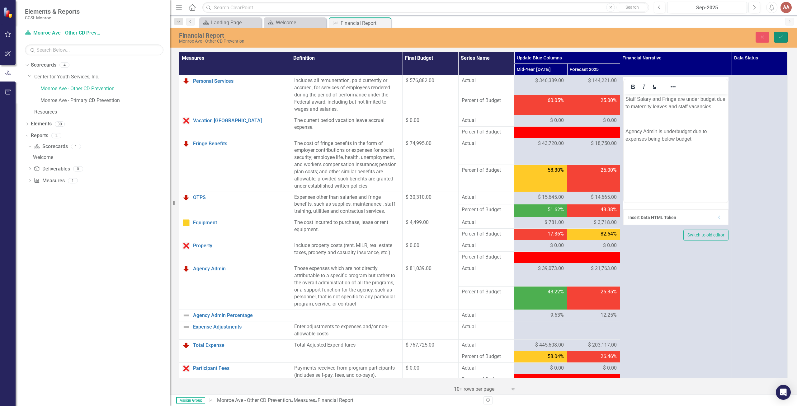
click at [785, 37] on button "Save" at bounding box center [781, 37] width 14 height 11
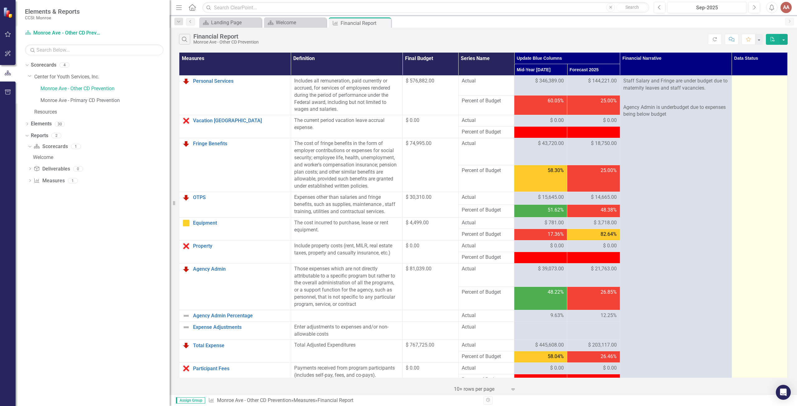
click at [763, 84] on div at bounding box center [759, 81] width 49 height 7
click at [772, 82] on div at bounding box center [759, 81] width 49 height 7
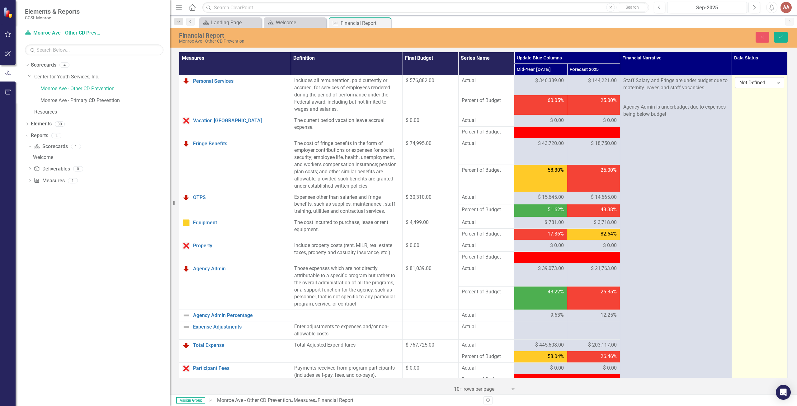
click at [776, 82] on icon "Expand" at bounding box center [779, 82] width 6 height 5
click at [749, 112] on div "Submitted" at bounding box center [757, 114] width 40 height 7
click at [781, 36] on icon "Save" at bounding box center [781, 37] width 6 height 4
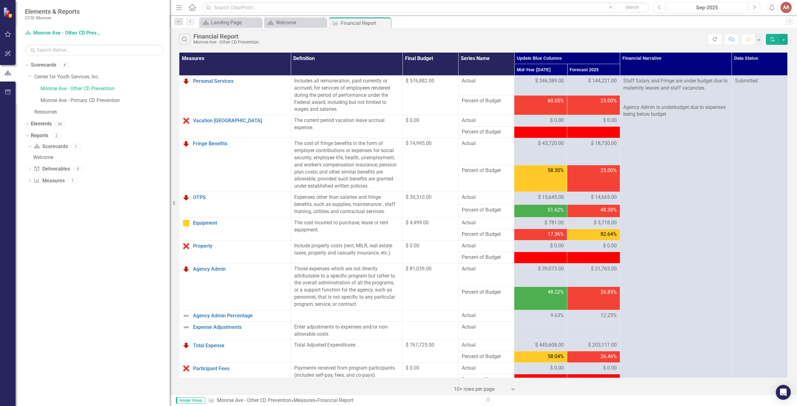
click at [714, 37] on icon "Refresh" at bounding box center [715, 39] width 6 height 4
click at [101, 100] on link "Monroe Ave - Primary CD Prevention" at bounding box center [104, 100] width 129 height 7
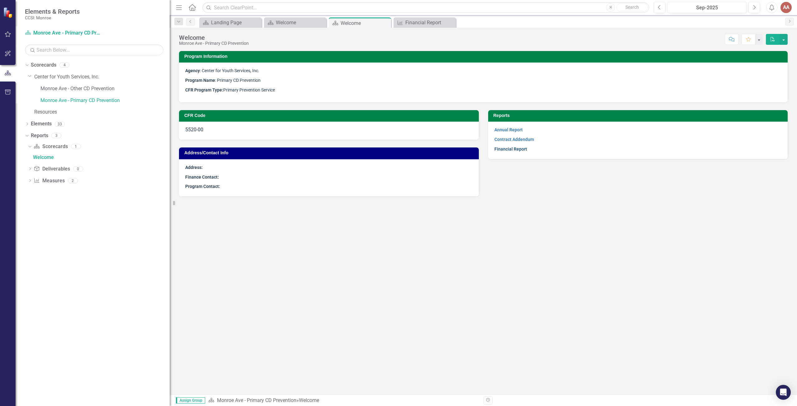
click at [509, 148] on link "Financial Report" at bounding box center [511, 149] width 33 height 5
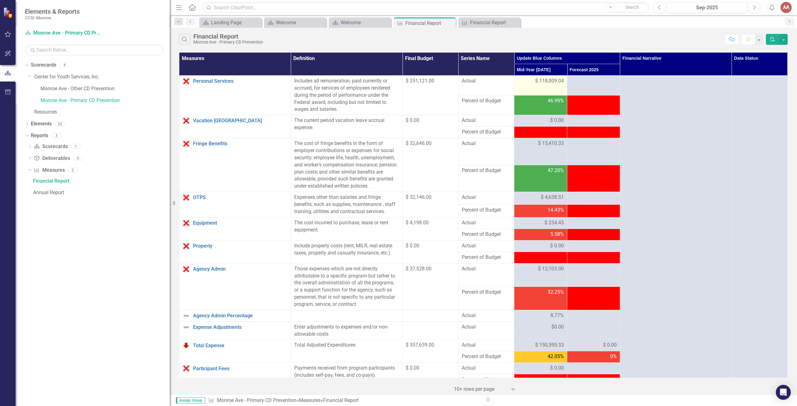
click at [535, 80] on span "$ 118,009.04" at bounding box center [549, 81] width 29 height 7
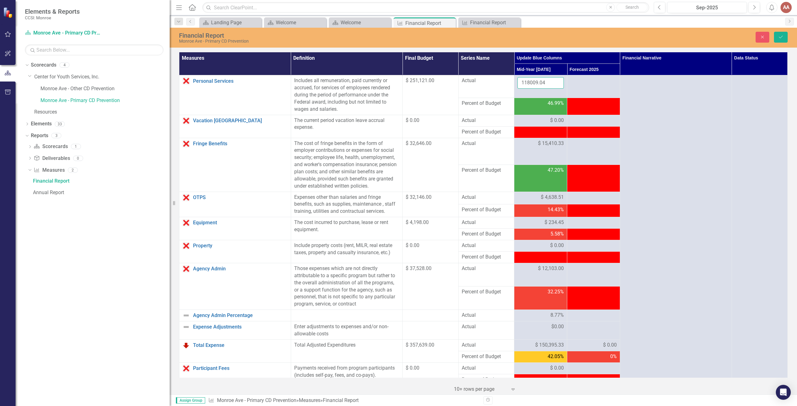
drag, startPoint x: 544, startPoint y: 81, endPoint x: 506, endPoint y: 81, distance: 38.0
click at [506, 81] on tr "Personal Services Link Open Element Includes all remuneration, paid currently o…" at bounding box center [483, 86] width 609 height 23
type input "164957.00"
click at [529, 119] on div "$ 0.00" at bounding box center [541, 120] width 46 height 7
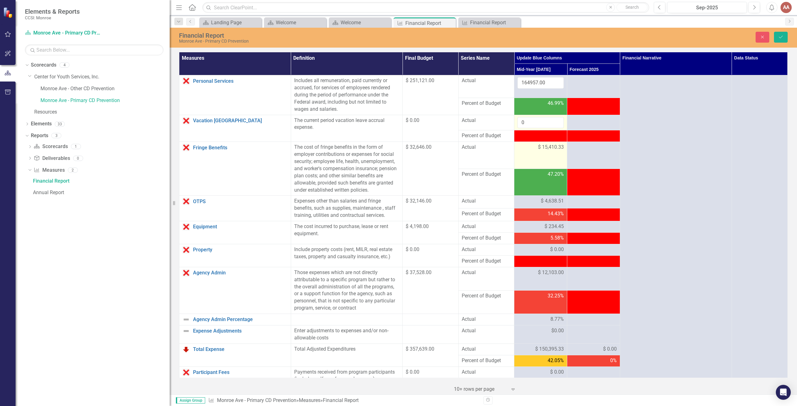
click at [534, 151] on div "$ 15,410.33" at bounding box center [541, 147] width 46 height 7
click at [534, 150] on div "$ 15,410.33" at bounding box center [541, 147] width 46 height 7
drag, startPoint x: 543, startPoint y: 146, endPoint x: 506, endPoint y: 148, distance: 36.8
click at [506, 148] on tr "Fringe Benefits Link Open Element The cost of fringe benefits in the form of em…" at bounding box center [483, 157] width 609 height 31
type input "22433.00"
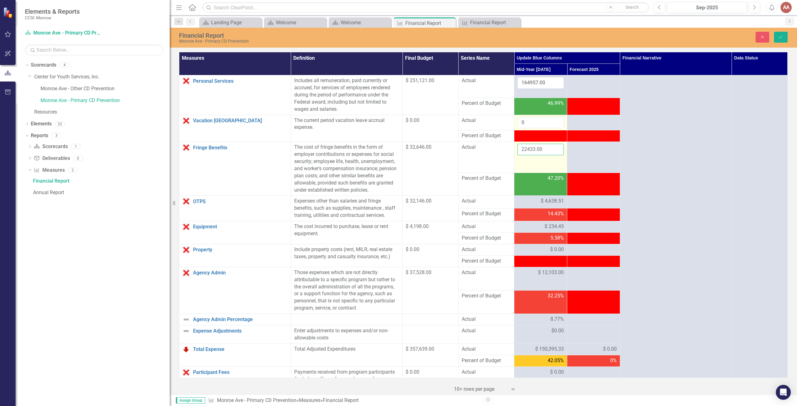
click at [547, 150] on input "22433.00" at bounding box center [541, 150] width 46 height 12
click at [536, 199] on div "$ 4,638.51" at bounding box center [541, 201] width 46 height 7
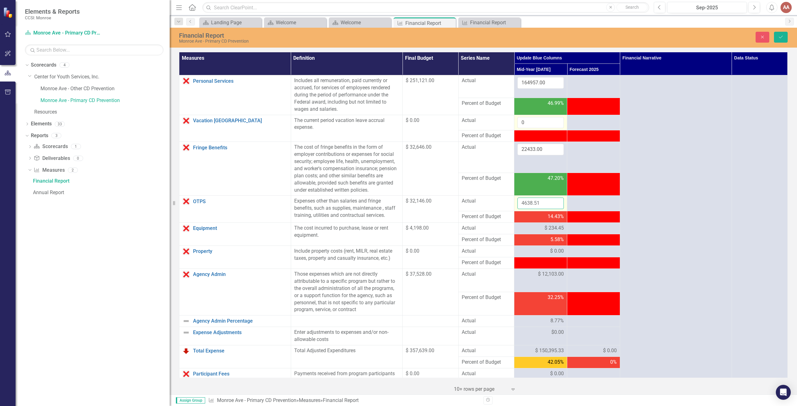
click at [541, 202] on input "4638.51" at bounding box center [541, 204] width 46 height 12
click at [523, 225] on div "$ 234.45" at bounding box center [541, 228] width 46 height 7
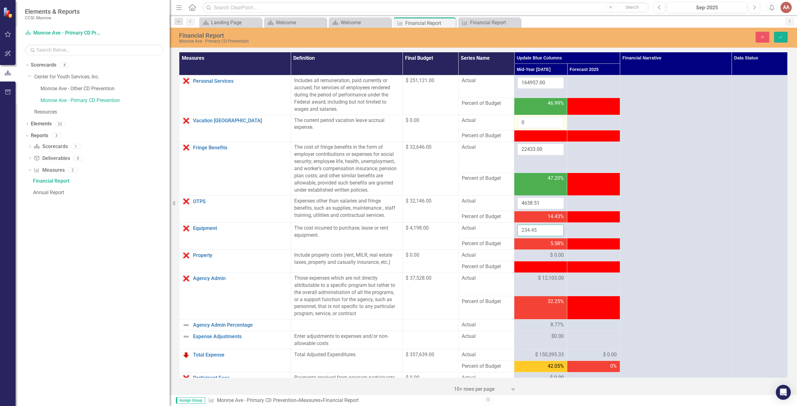
drag, startPoint x: 537, startPoint y: 231, endPoint x: 506, endPoint y: 231, distance: 30.5
click at [506, 231] on tr "Equipment Link Open Element The cost incurred to purchase, lease or rent equipm…" at bounding box center [483, 231] width 609 height 16
type input "378.00"
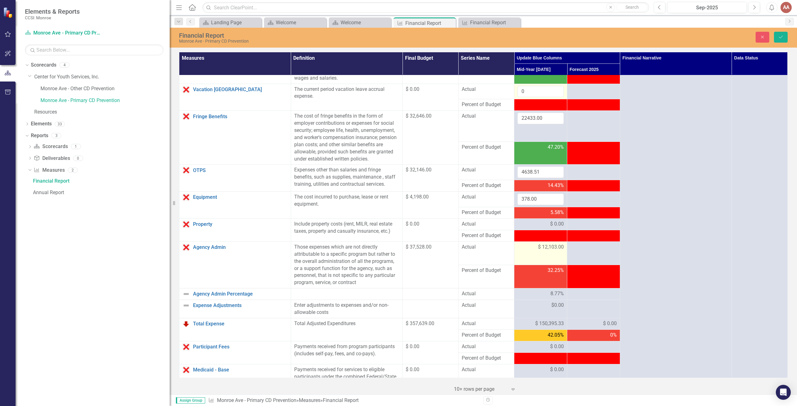
click at [543, 257] on td "$ 12,103.00" at bounding box center [541, 253] width 53 height 23
drag, startPoint x: 539, startPoint y: 250, endPoint x: 501, endPoint y: 249, distance: 38.6
click at [501, 249] on tr "Agency Admin Link Open Element Those expenses which are not directly attributab…" at bounding box center [483, 255] width 609 height 27
type input "18917.00"
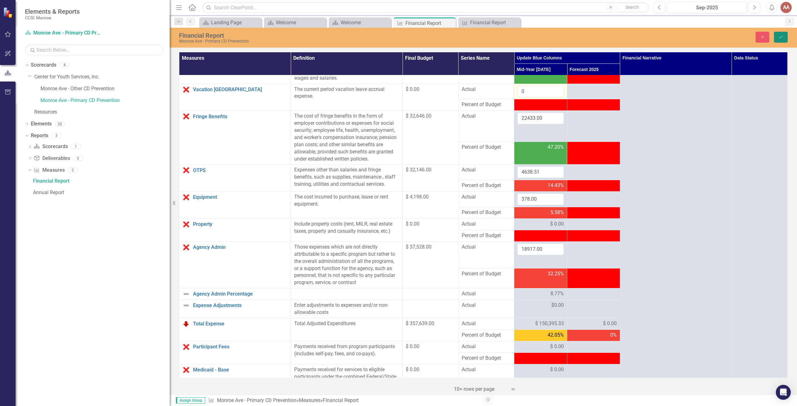
click at [782, 36] on icon "Save" at bounding box center [781, 37] width 6 height 4
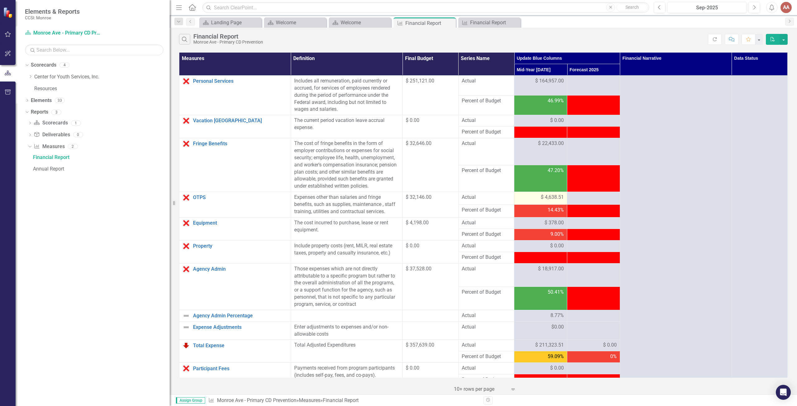
click at [537, 197] on div "$ 4,638.51" at bounding box center [541, 197] width 46 height 7
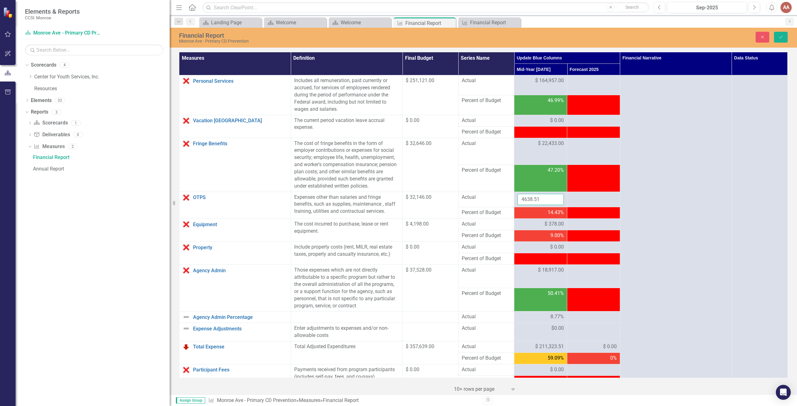
drag, startPoint x: 543, startPoint y: 198, endPoint x: 510, endPoint y: 198, distance: 33.6
click at [510, 198] on tr "OTPS Link Open Element Expenses other than salaries and fringe benefits, such a…" at bounding box center [483, 200] width 609 height 16
type input "5"
type input "6824"
click at [778, 37] on icon "Save" at bounding box center [781, 37] width 6 height 4
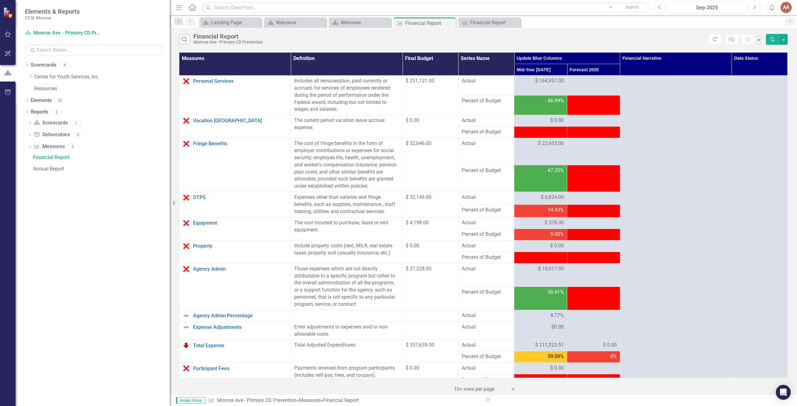
click at [720, 39] on button "Refresh" at bounding box center [715, 39] width 14 height 11
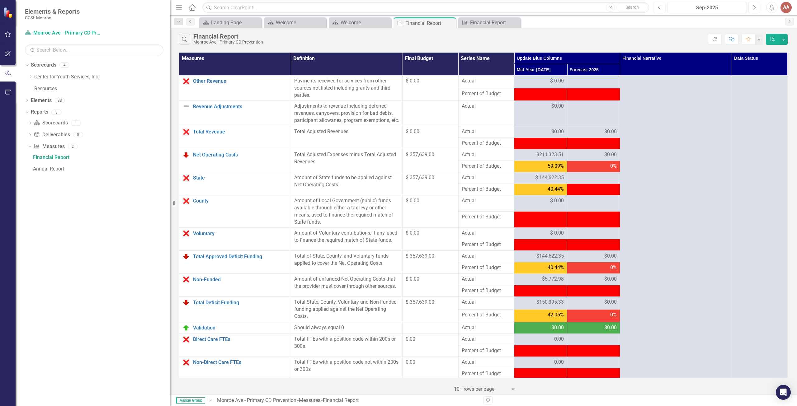
scroll to position [467, 0]
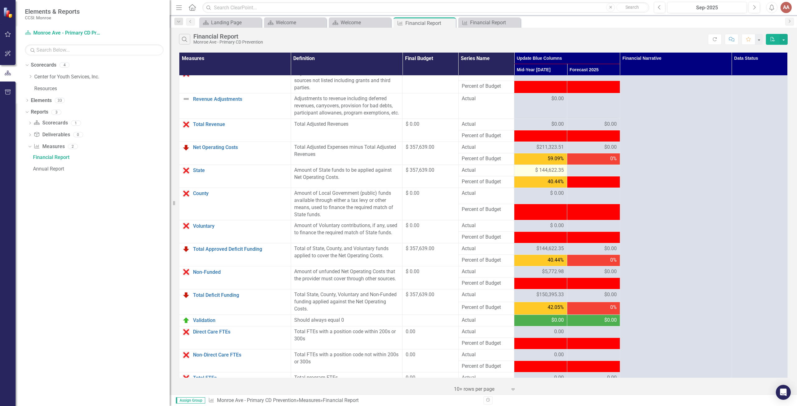
click at [540, 174] on span "$ 144,622.35" at bounding box center [549, 170] width 29 height 7
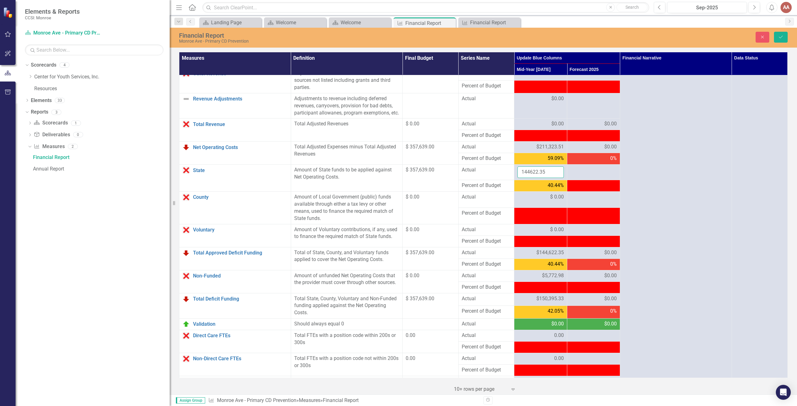
drag, startPoint x: 543, startPoint y: 178, endPoint x: 492, endPoint y: 180, distance: 51.1
click at [492, 180] on tr "State Link Open Element Amount of State funds to be applied against Net Operati…" at bounding box center [483, 173] width 609 height 16
type input "252338"
click at [777, 37] on button "Save" at bounding box center [781, 37] width 14 height 11
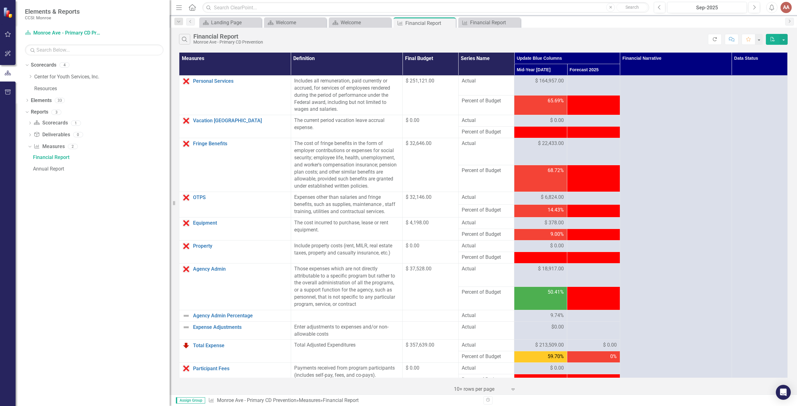
click at [716, 40] on icon "Refresh" at bounding box center [715, 39] width 6 height 4
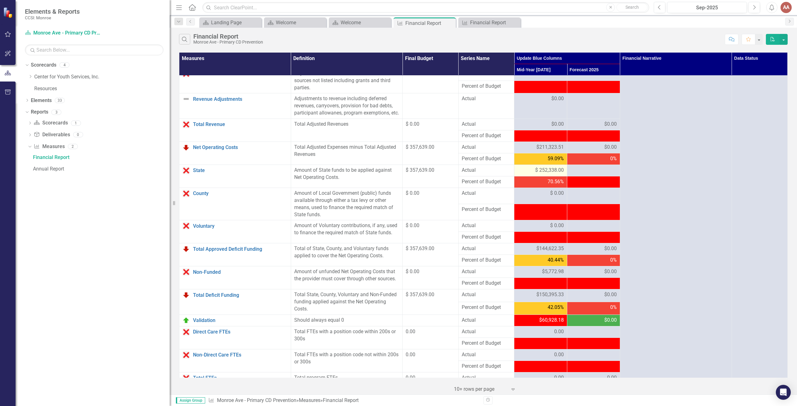
click at [531, 174] on div "$ 252,338.00" at bounding box center [541, 170] width 46 height 7
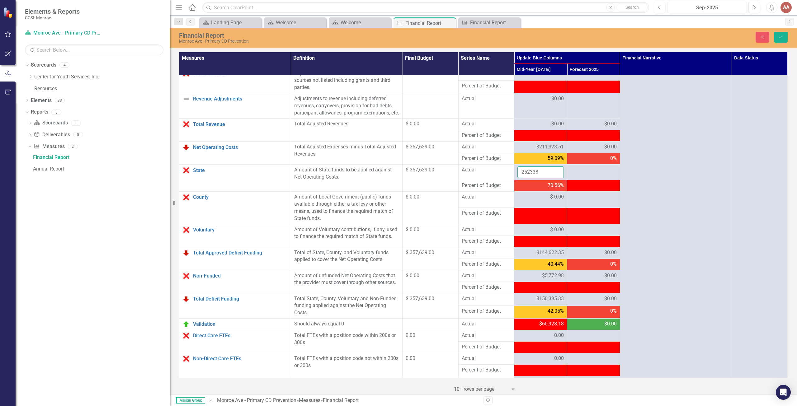
drag, startPoint x: 540, startPoint y: 177, endPoint x: 501, endPoint y: 176, distance: 38.6
click at [502, 176] on tr "State Link Open Element Amount of State funds to be applied against Net Operati…" at bounding box center [483, 173] width 609 height 16
type input "1"
type input "211324"
click at [785, 36] on button "Save" at bounding box center [781, 37] width 14 height 11
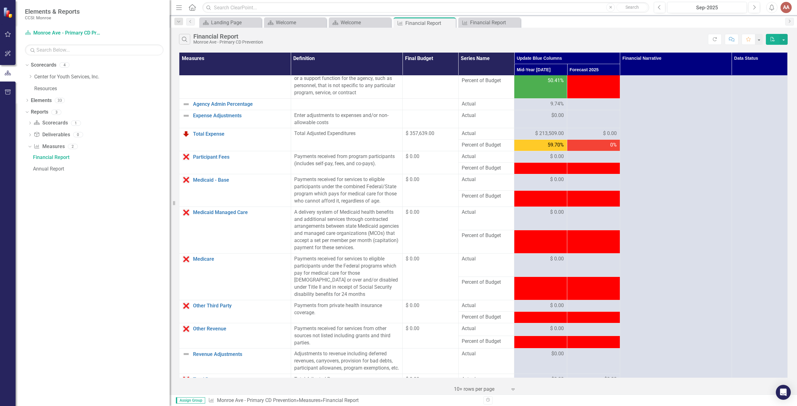
scroll to position [218, 0]
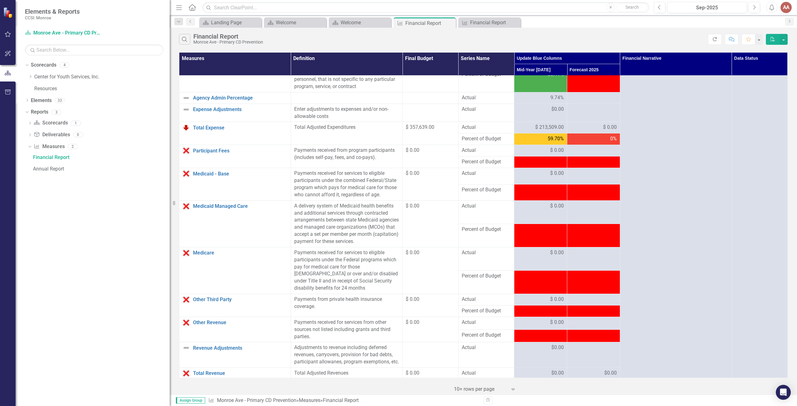
click at [717, 37] on icon "Refresh" at bounding box center [715, 39] width 6 height 4
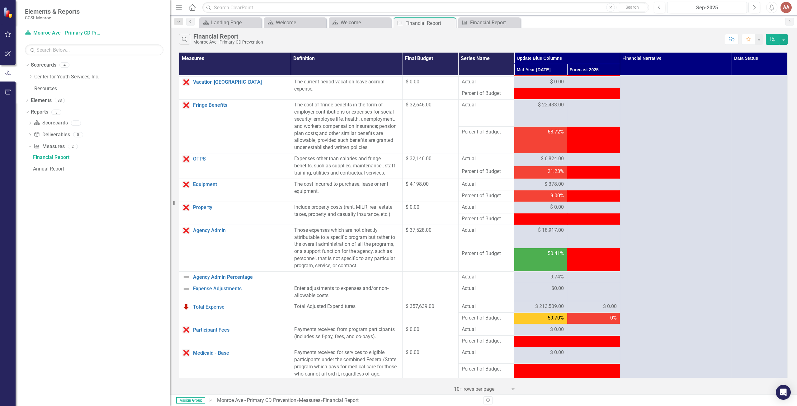
scroll to position [93, 0]
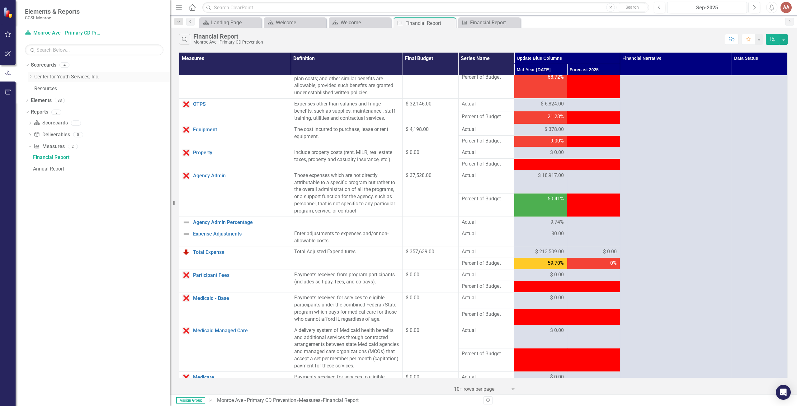
click at [30, 76] on icon at bounding box center [31, 76] width 2 height 3
click at [50, 100] on link "Monroe Ave - Primary CD Prevention" at bounding box center [104, 100] width 129 height 7
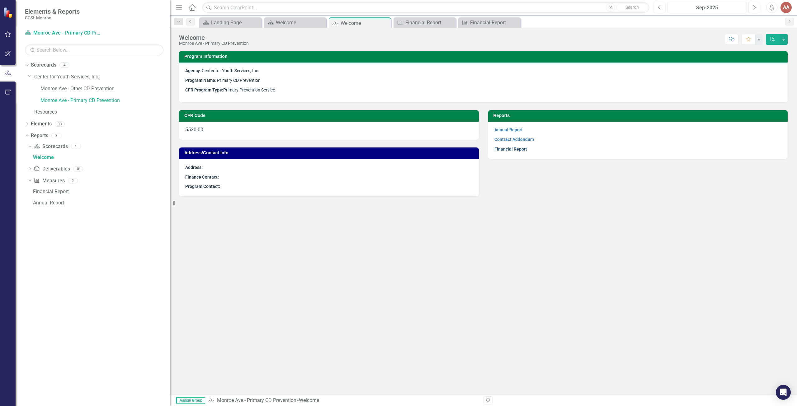
click at [496, 149] on link "Financial Report" at bounding box center [511, 149] width 33 height 5
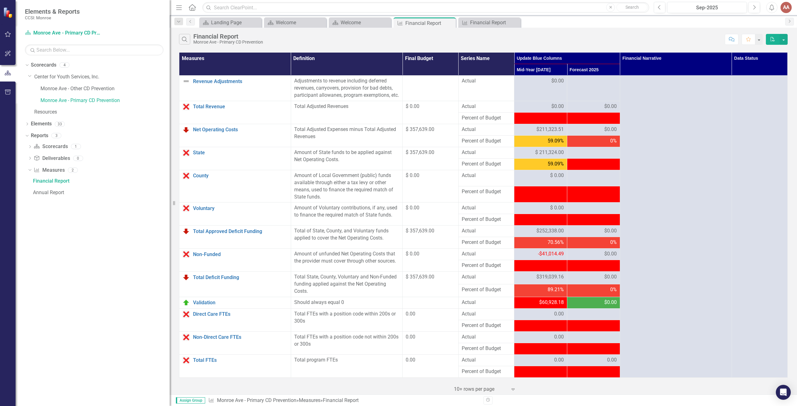
scroll to position [492, 0]
click at [535, 154] on span "$ 211,324.00" at bounding box center [549, 152] width 29 height 7
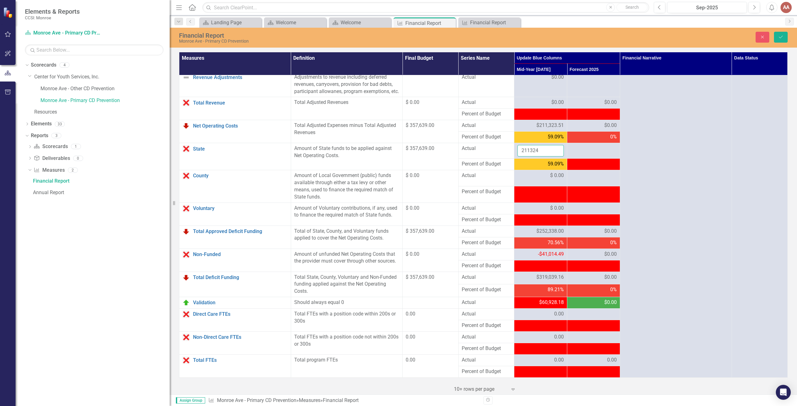
drag, startPoint x: 537, startPoint y: 154, endPoint x: 495, endPoint y: 154, distance: 42.4
click at [495, 154] on tr "State Link Open Element Amount of State funds to be applied against Net Operati…" at bounding box center [483, 151] width 609 height 16
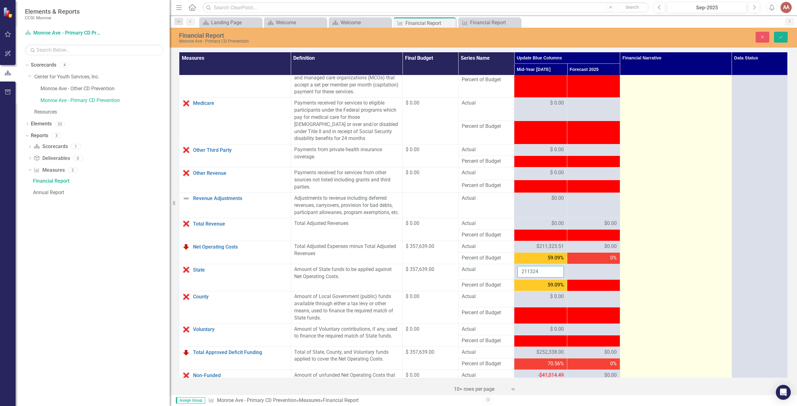
scroll to position [430, 0]
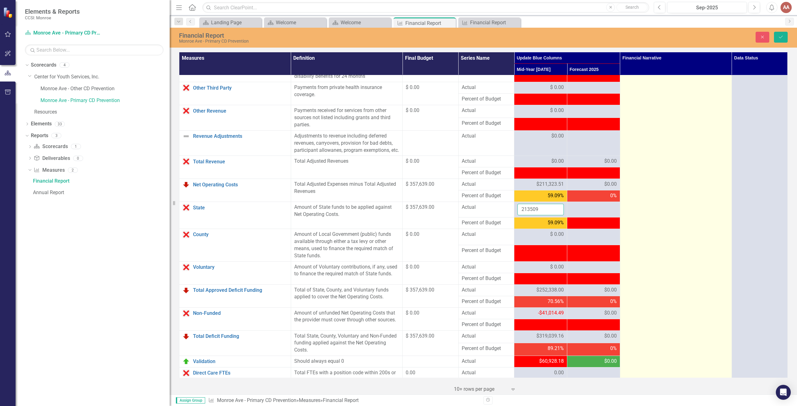
type input "213509"
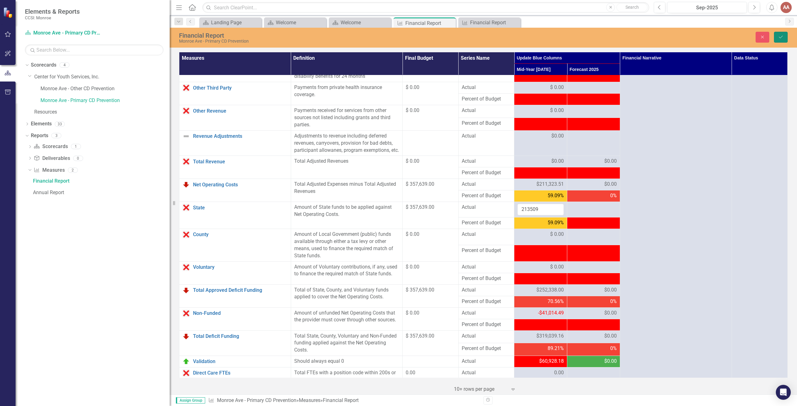
click at [782, 36] on icon "Save" at bounding box center [781, 37] width 6 height 4
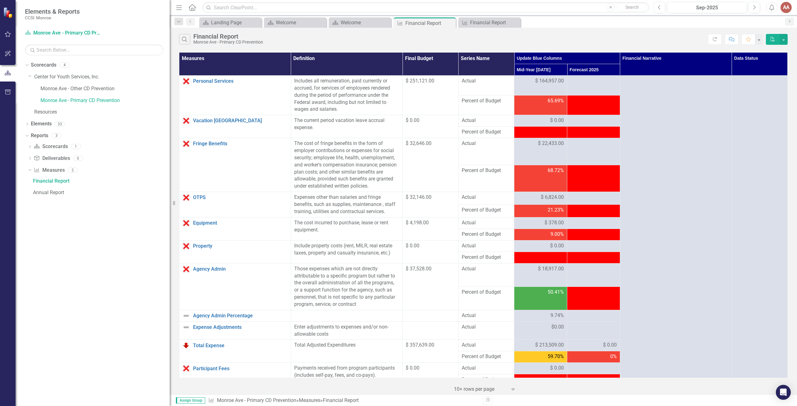
click at [711, 41] on button "Refresh" at bounding box center [715, 39] width 14 height 11
click at [715, 38] on icon "Refresh" at bounding box center [715, 39] width 6 height 4
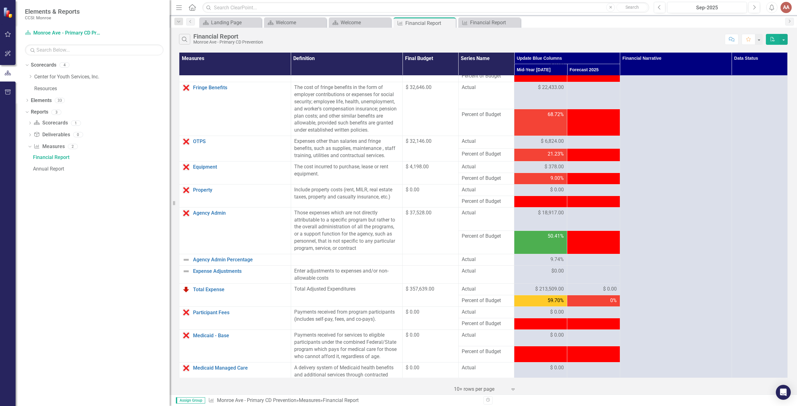
scroll to position [0, 0]
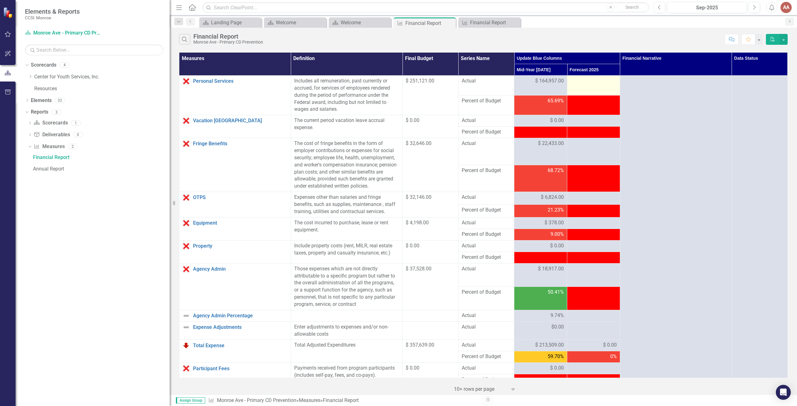
click at [588, 83] on div at bounding box center [594, 81] width 46 height 7
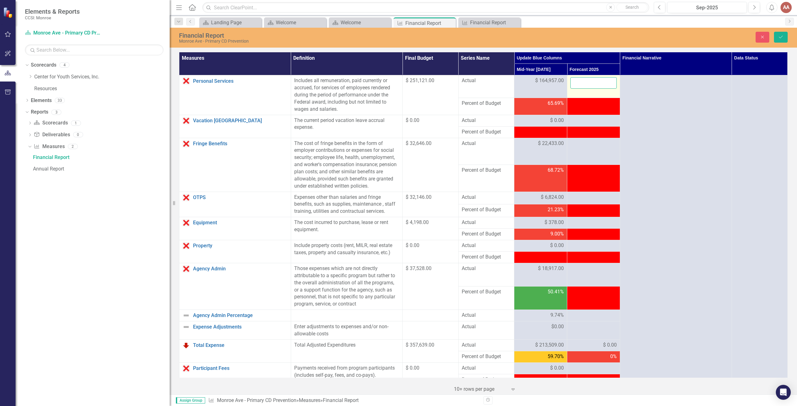
click at [588, 83] on input "number" at bounding box center [594, 83] width 46 height 12
type input "86164.00"
click at [587, 118] on div at bounding box center [594, 120] width 46 height 7
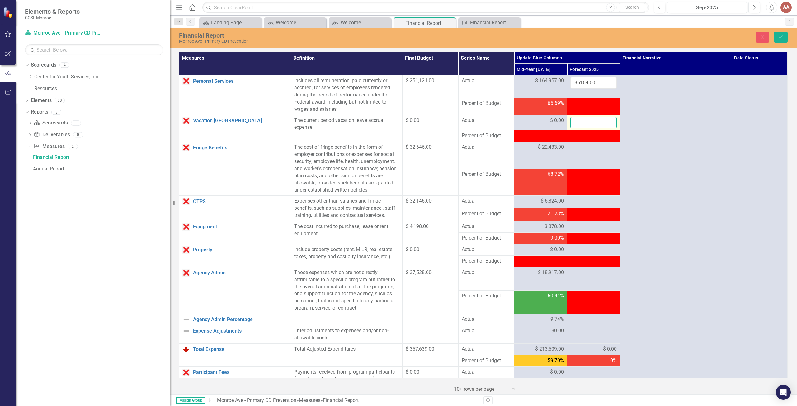
click at [587, 120] on input "number" at bounding box center [594, 123] width 46 height 12
type input "0.00"
click at [577, 149] on div at bounding box center [594, 147] width 46 height 7
click at [577, 149] on input "number" at bounding box center [594, 150] width 46 height 12
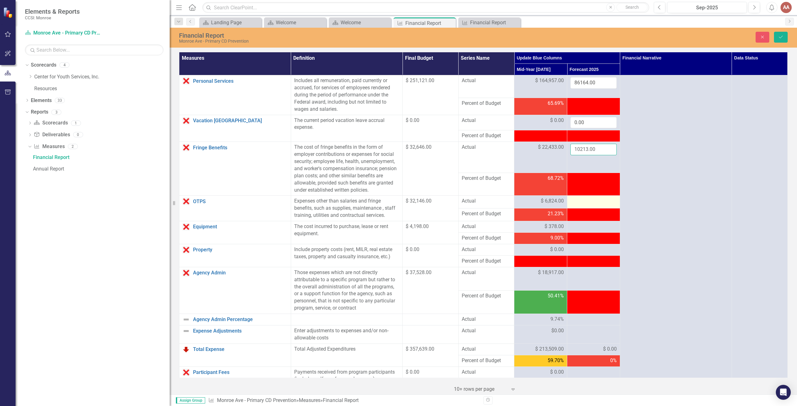
type input "10213.00"
click at [579, 201] on div at bounding box center [594, 201] width 46 height 7
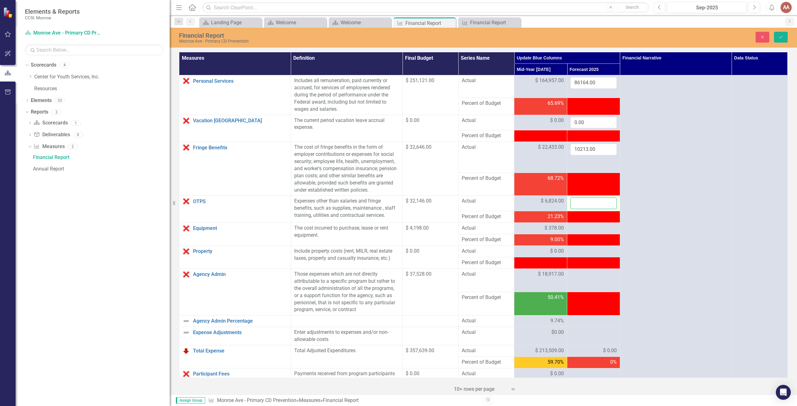
click at [579, 201] on input "number" at bounding box center [594, 204] width 46 height 12
type input "25322"
click at [582, 226] on div at bounding box center [594, 228] width 46 height 7
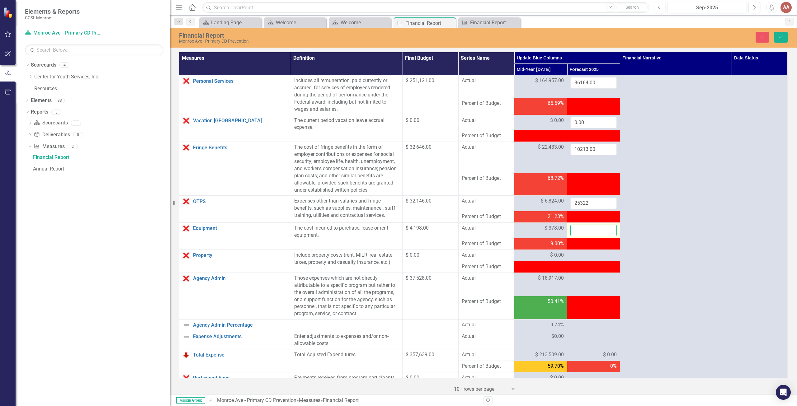
click at [582, 226] on input "number" at bounding box center [594, 231] width 46 height 12
type input "3820.00"
click at [587, 255] on div at bounding box center [594, 255] width 46 height 7
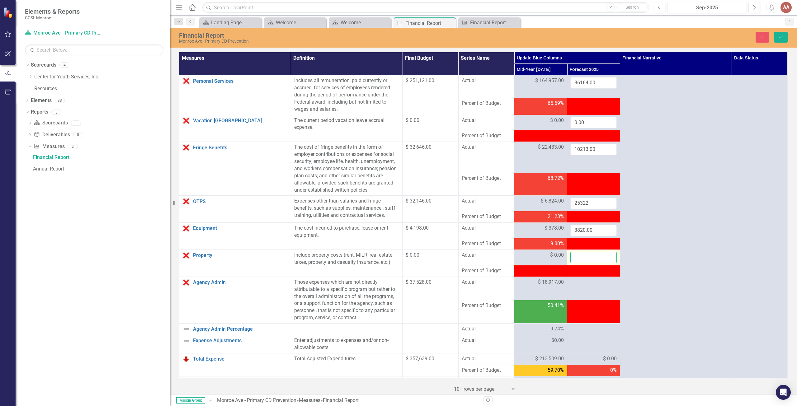
click at [587, 255] on input "number" at bounding box center [594, 258] width 46 height 12
type input "0.00"
click at [582, 283] on div at bounding box center [594, 282] width 46 height 7
click at [577, 284] on input "number" at bounding box center [594, 285] width 46 height 12
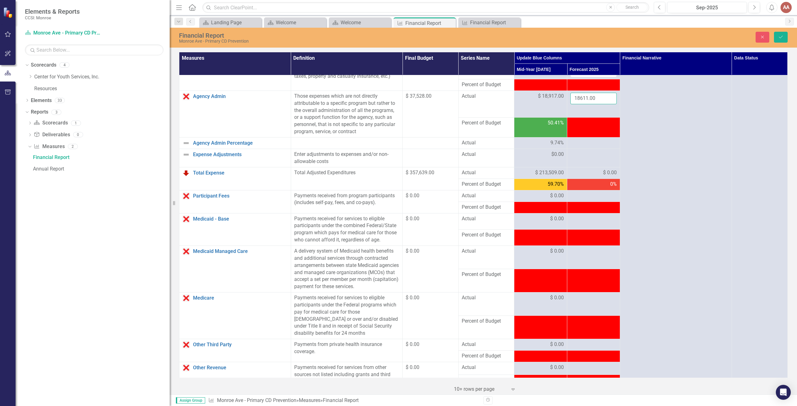
scroll to position [187, 0]
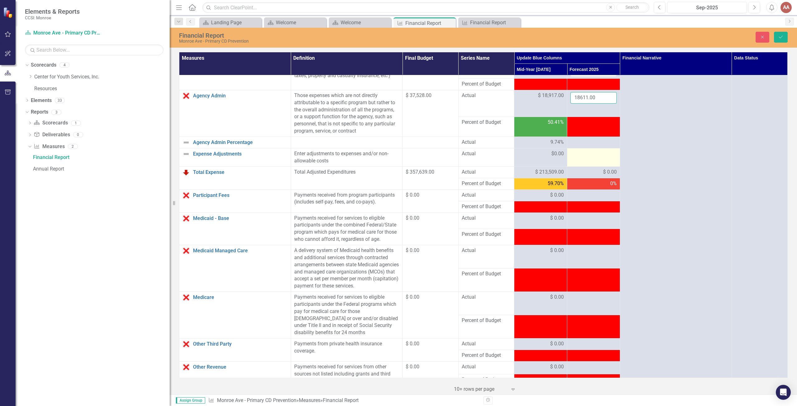
type input "18611.00"
click at [581, 153] on div at bounding box center [594, 153] width 46 height 7
click at [581, 153] on input "number" at bounding box center [594, 156] width 46 height 12
type input "0.00"
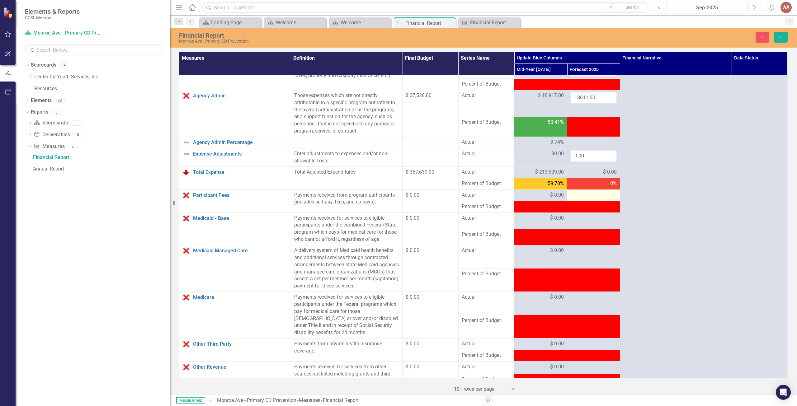
click at [577, 193] on div at bounding box center [594, 195] width 46 height 7
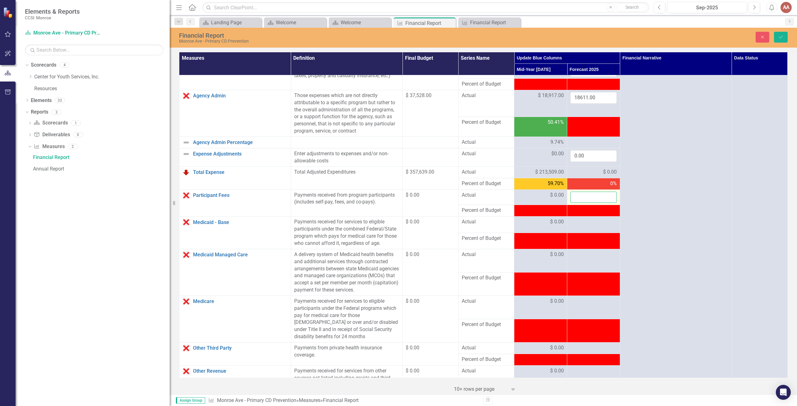
click at [577, 197] on input "number" at bounding box center [594, 198] width 46 height 12
type input "0.00"
click at [582, 223] on div at bounding box center [594, 222] width 46 height 7
click at [582, 223] on input "number" at bounding box center [594, 225] width 46 height 12
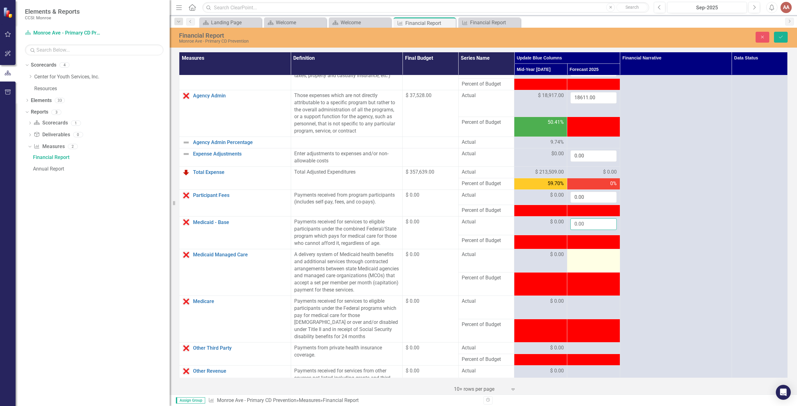
type input "0.00"
click at [581, 256] on div at bounding box center [594, 254] width 46 height 7
click at [581, 256] on input "number" at bounding box center [594, 257] width 46 height 12
type input "0.00"
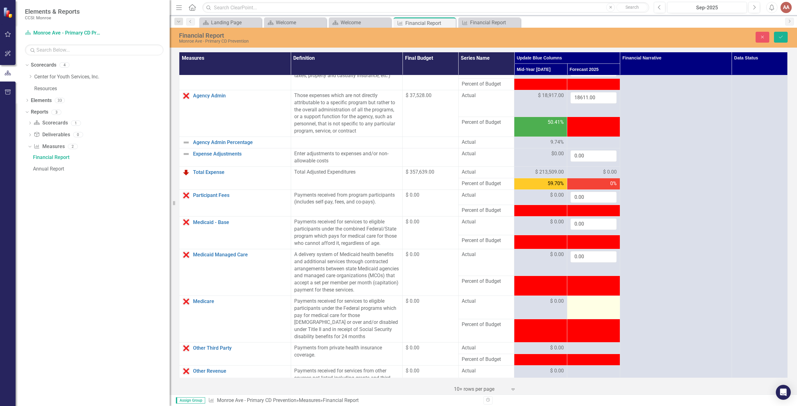
click at [584, 306] on td at bounding box center [594, 307] width 53 height 23
click at [583, 303] on input "number" at bounding box center [594, 304] width 46 height 12
type input "-2"
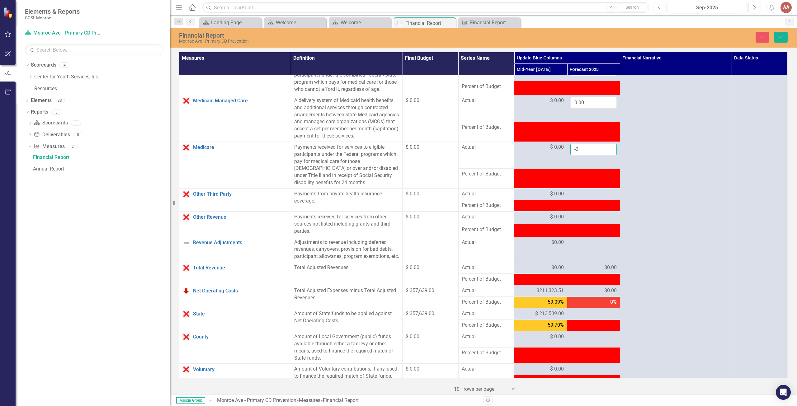
scroll to position [343, 0]
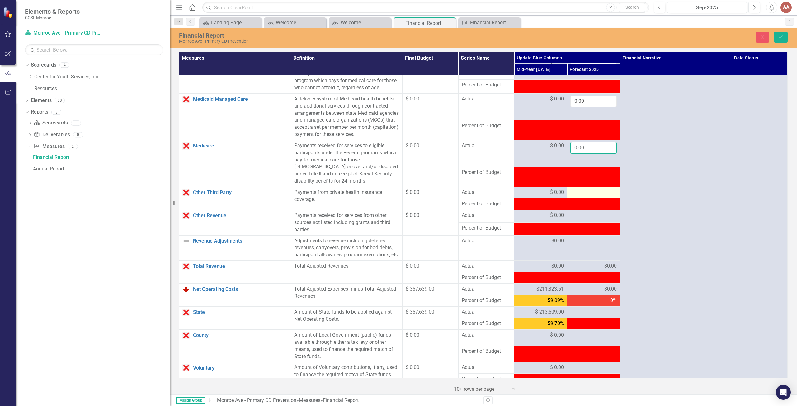
type input "0.00"
click at [588, 192] on div at bounding box center [594, 192] width 46 height 7
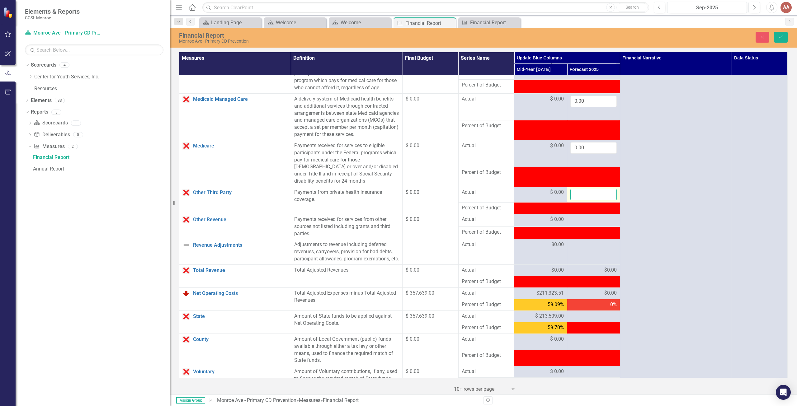
click at [587, 192] on input "number" at bounding box center [594, 195] width 46 height 12
type input "0.00"
click at [587, 220] on div at bounding box center [594, 219] width 46 height 7
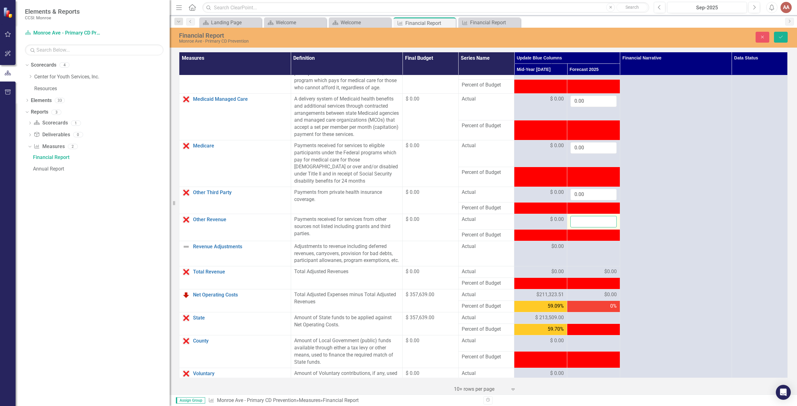
click at [587, 220] on input "number" at bounding box center [594, 222] width 46 height 12
type input "0.00"
click at [587, 252] on td at bounding box center [594, 254] width 53 height 26
click at [587, 250] on input "number" at bounding box center [594, 249] width 46 height 12
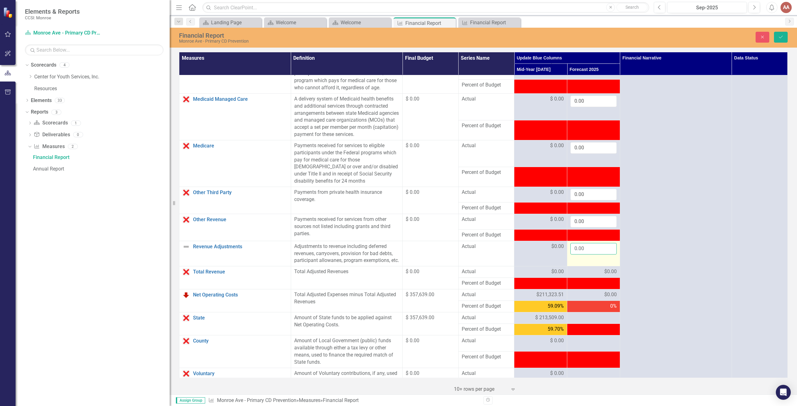
type input "0.00"
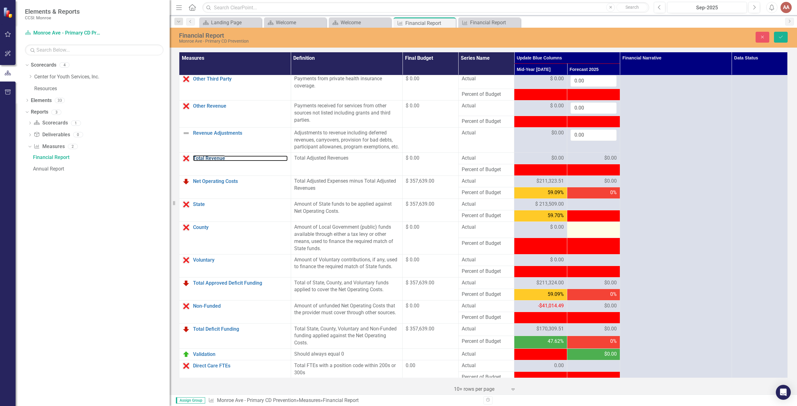
scroll to position [467, 0]
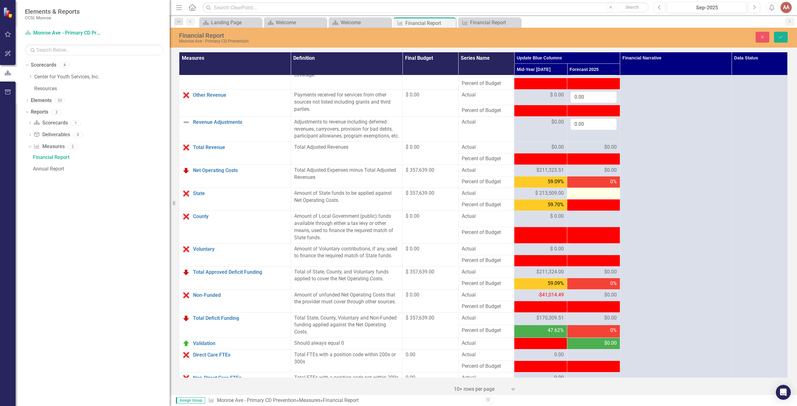
click at [591, 197] on div at bounding box center [594, 193] width 46 height 7
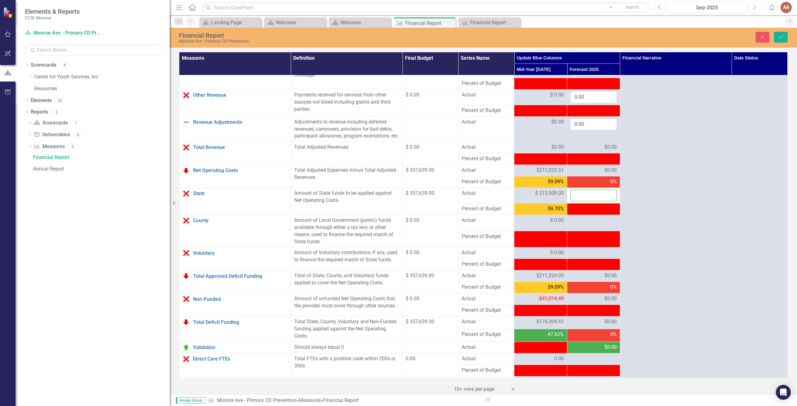
click at [590, 202] on input "number" at bounding box center [594, 196] width 46 height 12
type input "144130.00"
click at [590, 225] on div at bounding box center [594, 220] width 46 height 7
click at [590, 228] on input "number" at bounding box center [594, 223] width 46 height 12
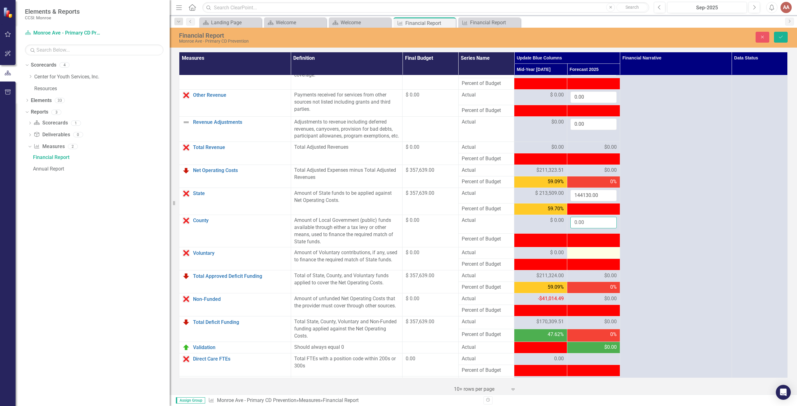
type input "0.00"
click at [590, 257] on div at bounding box center [594, 253] width 46 height 7
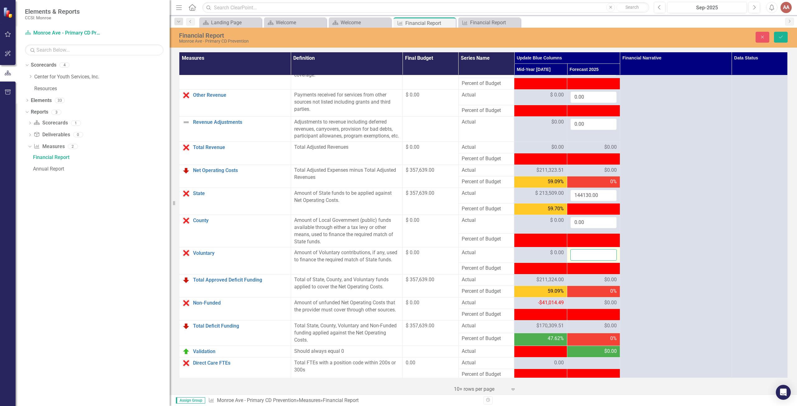
click at [590, 259] on input "number" at bounding box center [594, 256] width 46 height 12
type input "0.00"
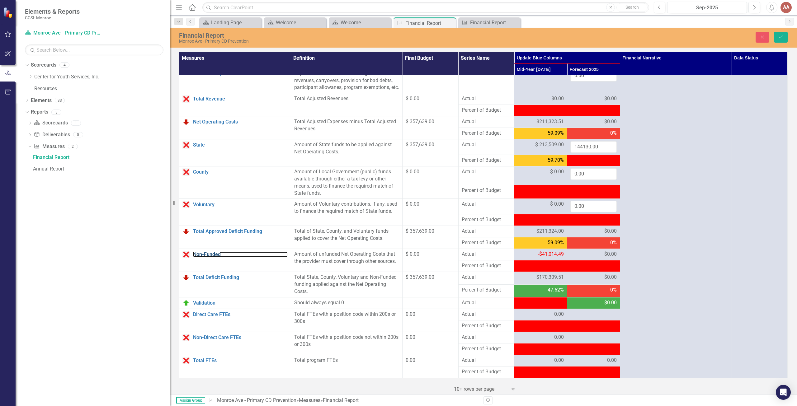
scroll to position [523, 0]
click at [779, 35] on button "Save" at bounding box center [781, 37] width 14 height 11
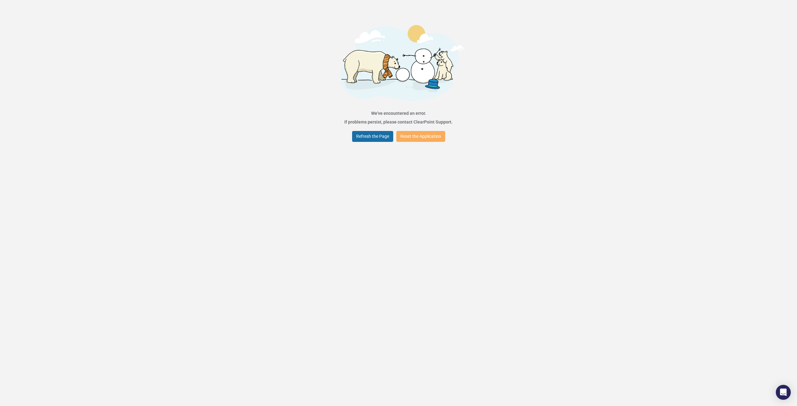
click at [358, 134] on button "Refresh the Page" at bounding box center [372, 136] width 41 height 11
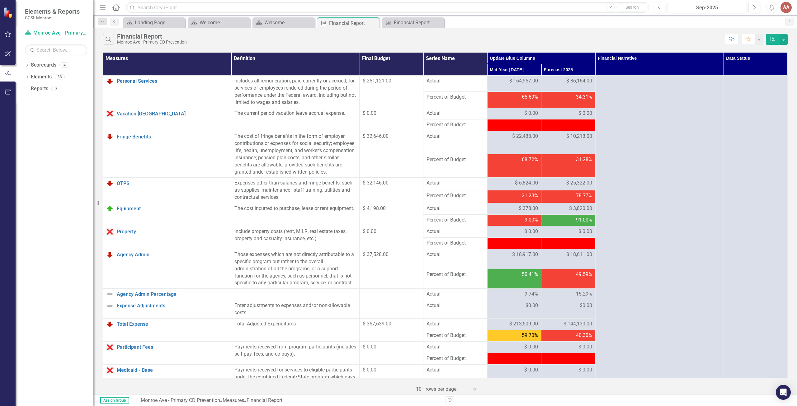
click at [765, 62] on th "Data Status" at bounding box center [756, 64] width 64 height 23
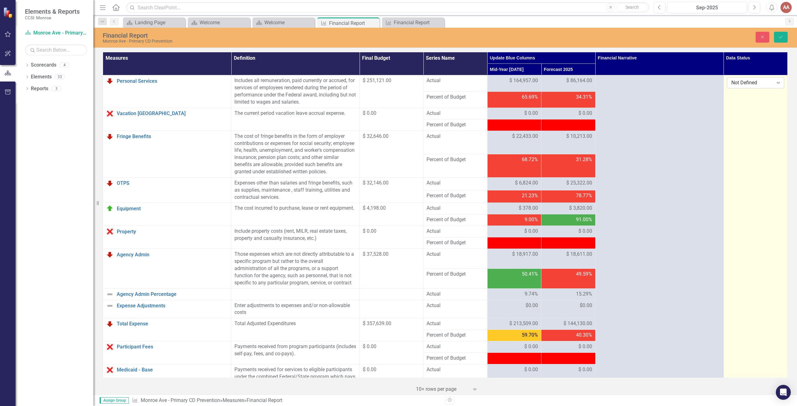
click at [775, 79] on div "Expand" at bounding box center [778, 83] width 11 height 10
click at [751, 114] on div "Submitted" at bounding box center [752, 114] width 47 height 7
click at [780, 33] on button "Save" at bounding box center [781, 37] width 14 height 11
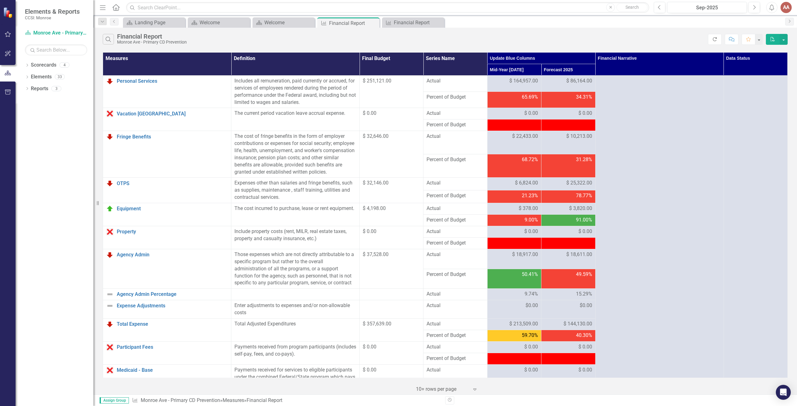
click at [716, 37] on icon "Refresh" at bounding box center [715, 39] width 6 height 4
click at [28, 65] on icon "Dropdown" at bounding box center [27, 65] width 4 height 3
click at [30, 77] on icon "Dropdown" at bounding box center [30, 77] width 5 height 4
click at [44, 88] on link "Monroe Ave - Other CD Prevention" at bounding box center [66, 88] width 53 height 7
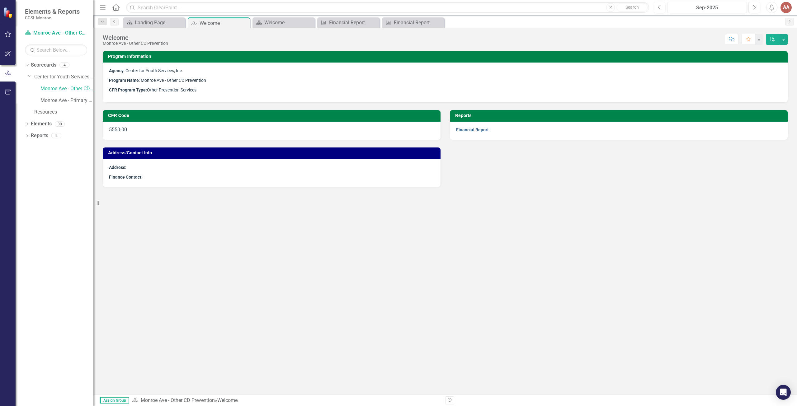
click at [481, 130] on link "Financial Report" at bounding box center [472, 129] width 33 height 5
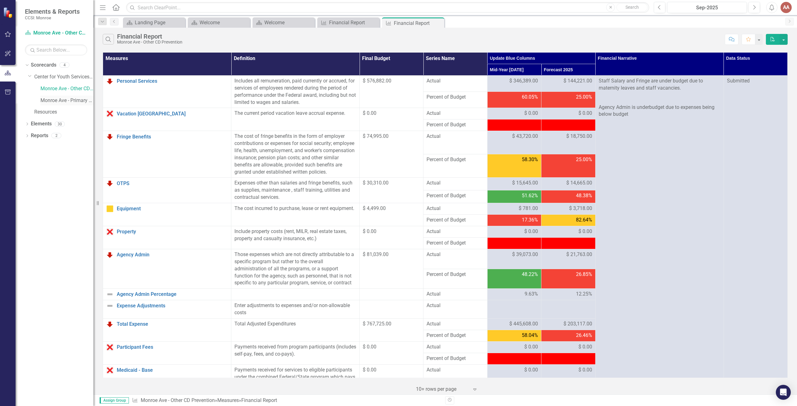
click at [47, 99] on link "Monroe Ave - Primary CD Prevention" at bounding box center [66, 100] width 53 height 7
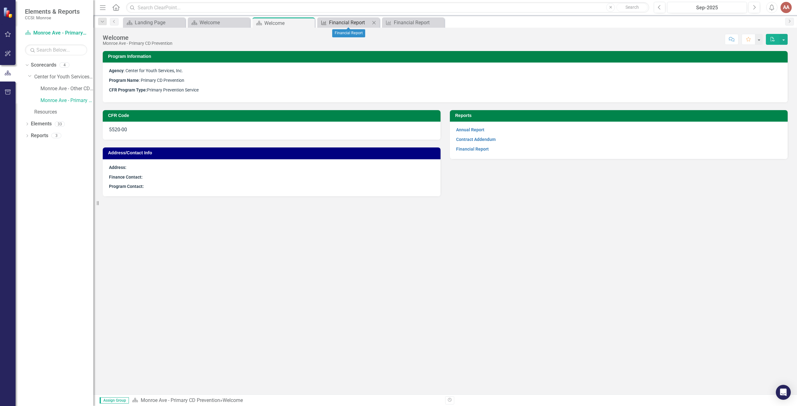
click at [330, 23] on div "Financial Report" at bounding box center [349, 23] width 41 height 8
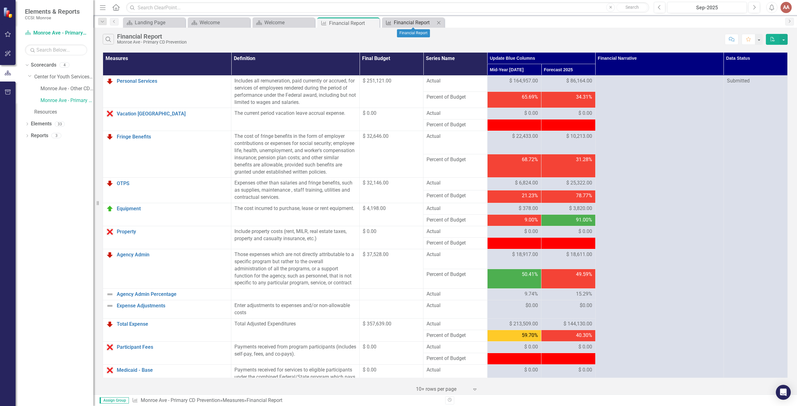
click at [397, 21] on div "Financial Report" at bounding box center [414, 23] width 41 height 8
